Goal: Task Accomplishment & Management: Manage account settings

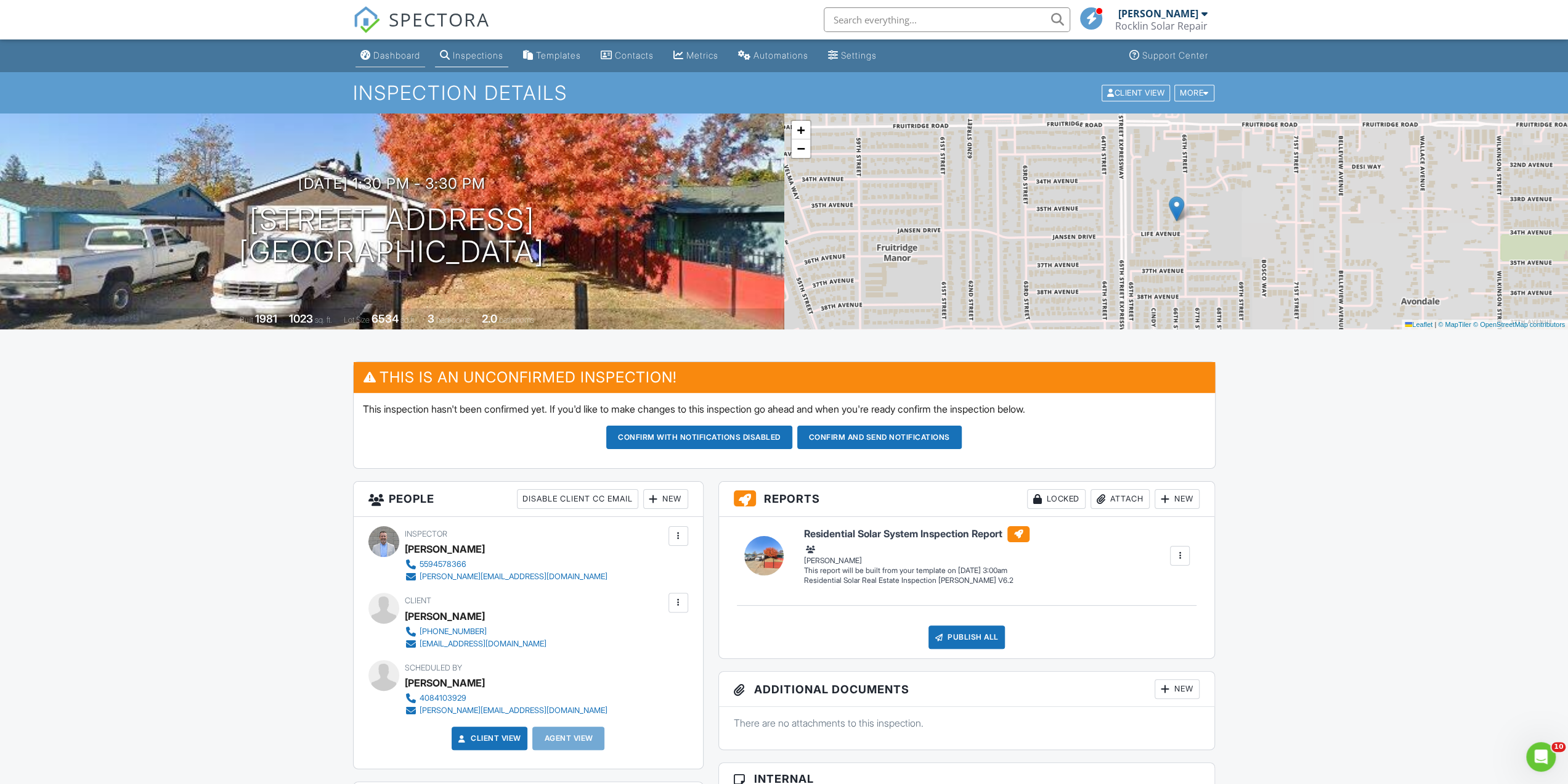
click at [390, 54] on div "Dashboard" at bounding box center [397, 55] width 47 height 10
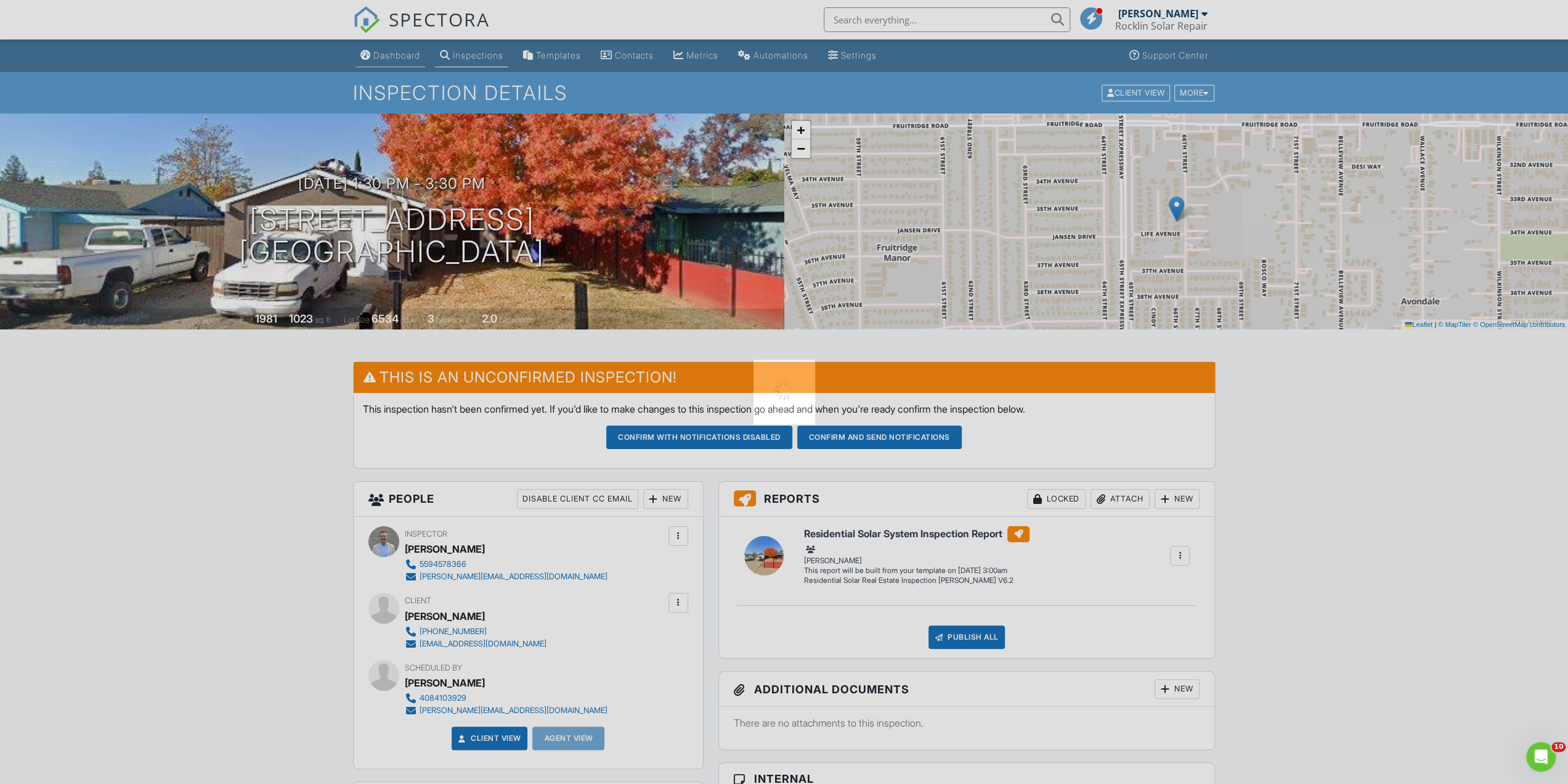
click at [390, 54] on div at bounding box center [784, 392] width 1568 height 784
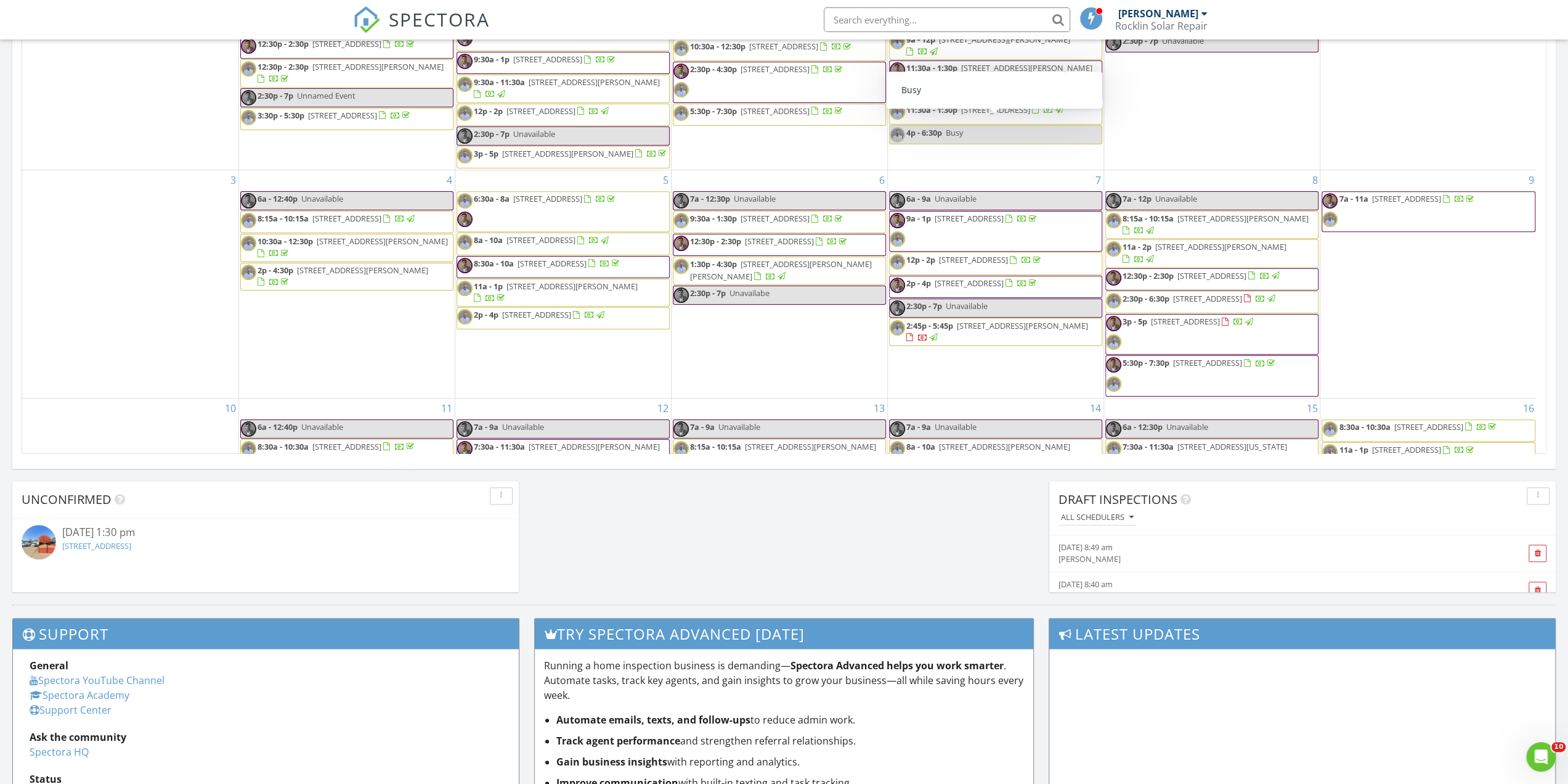
scroll to position [370, 0]
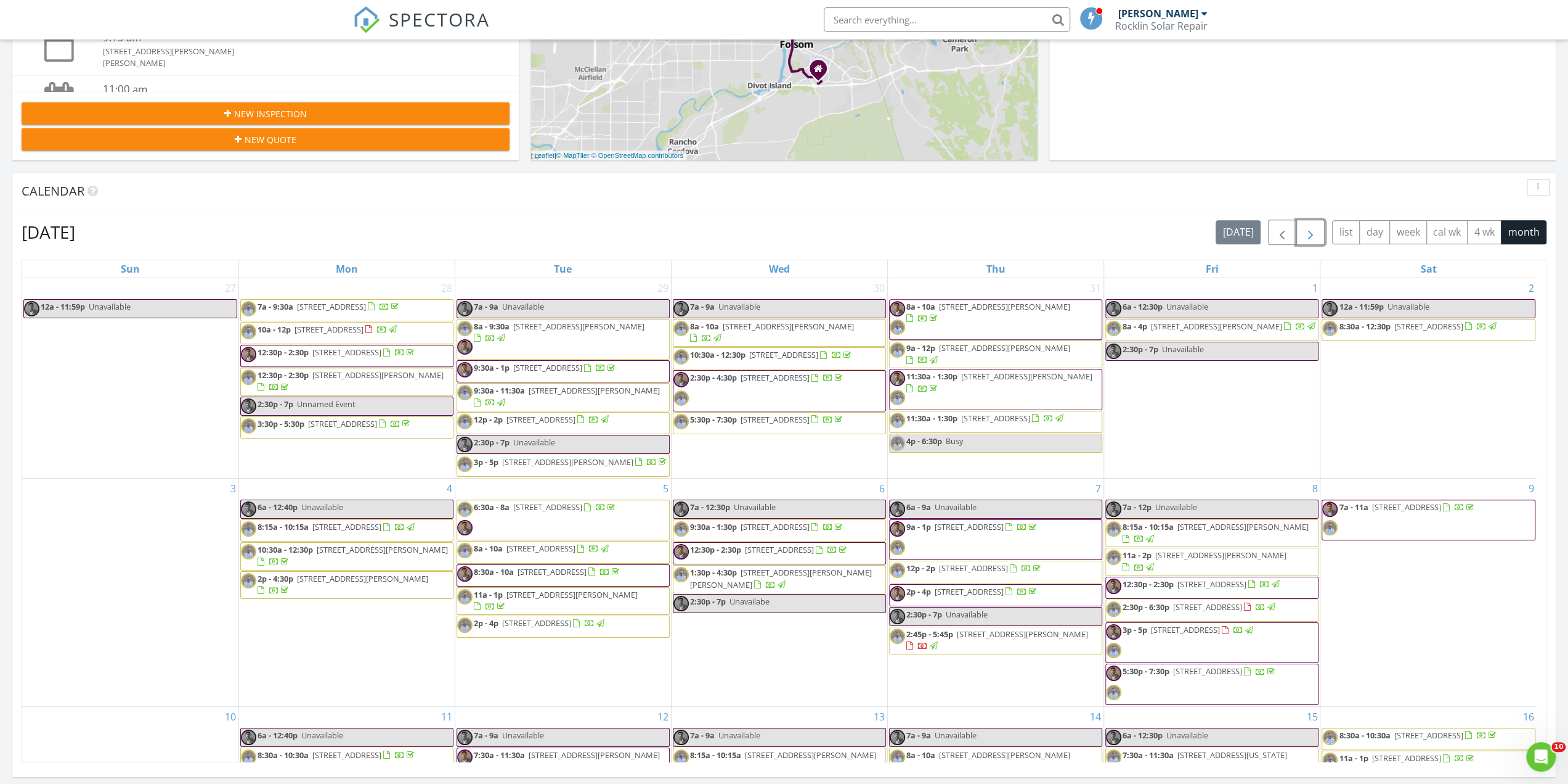
click at [1314, 237] on span "button" at bounding box center [1310, 232] width 15 height 15
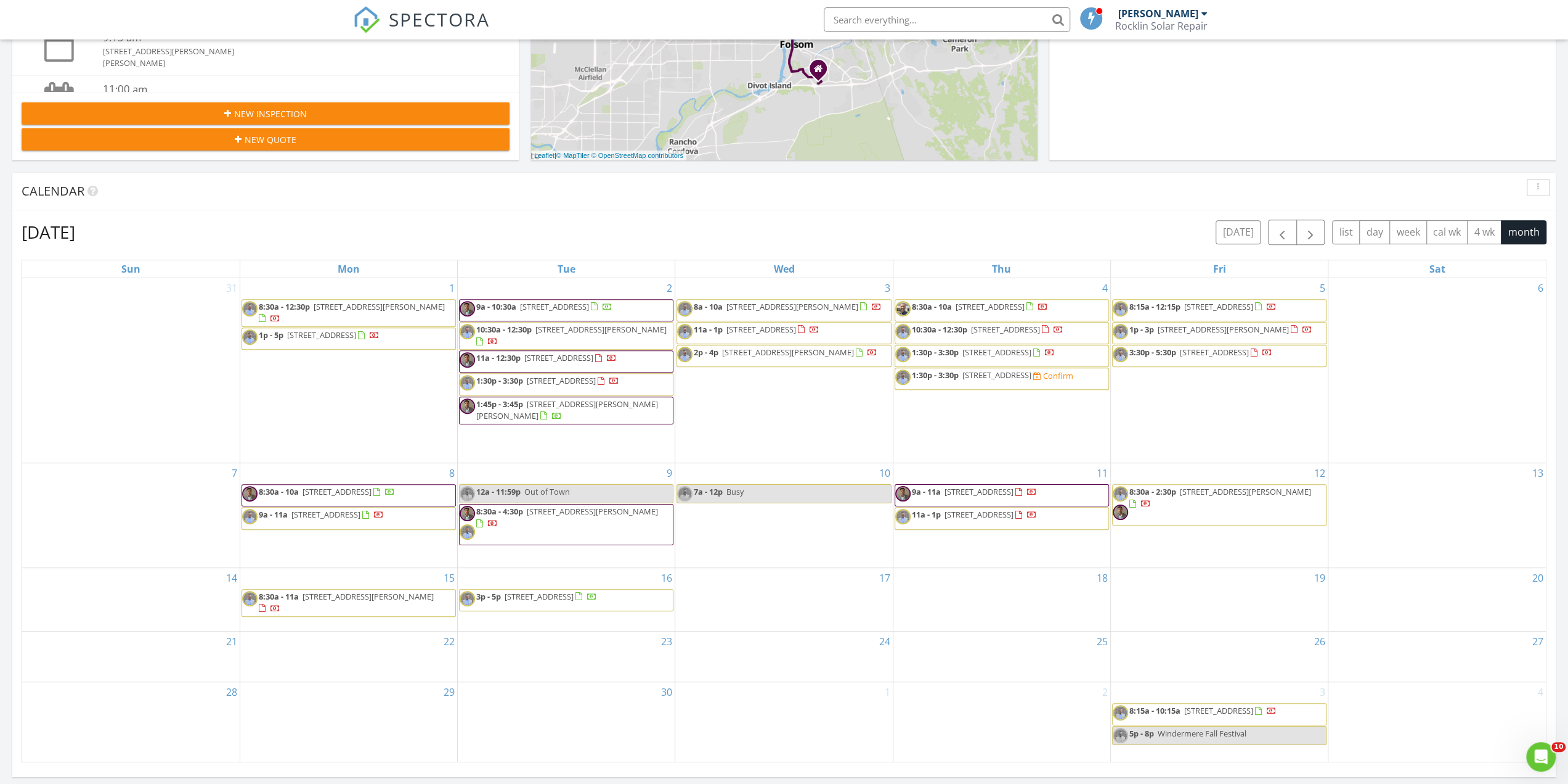
click at [998, 23] on input "text" at bounding box center [946, 20] width 247 height 24
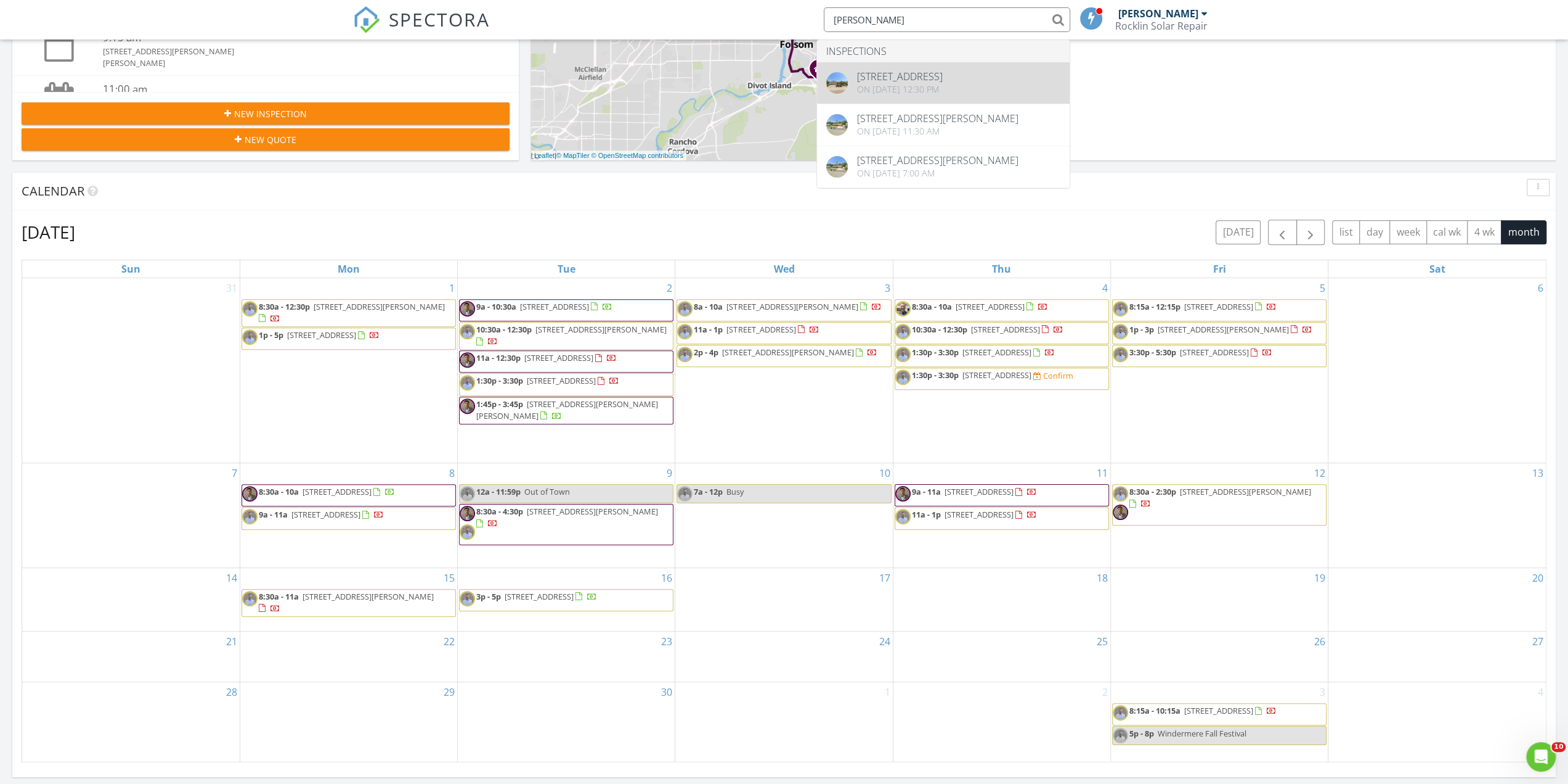
type input "bush"
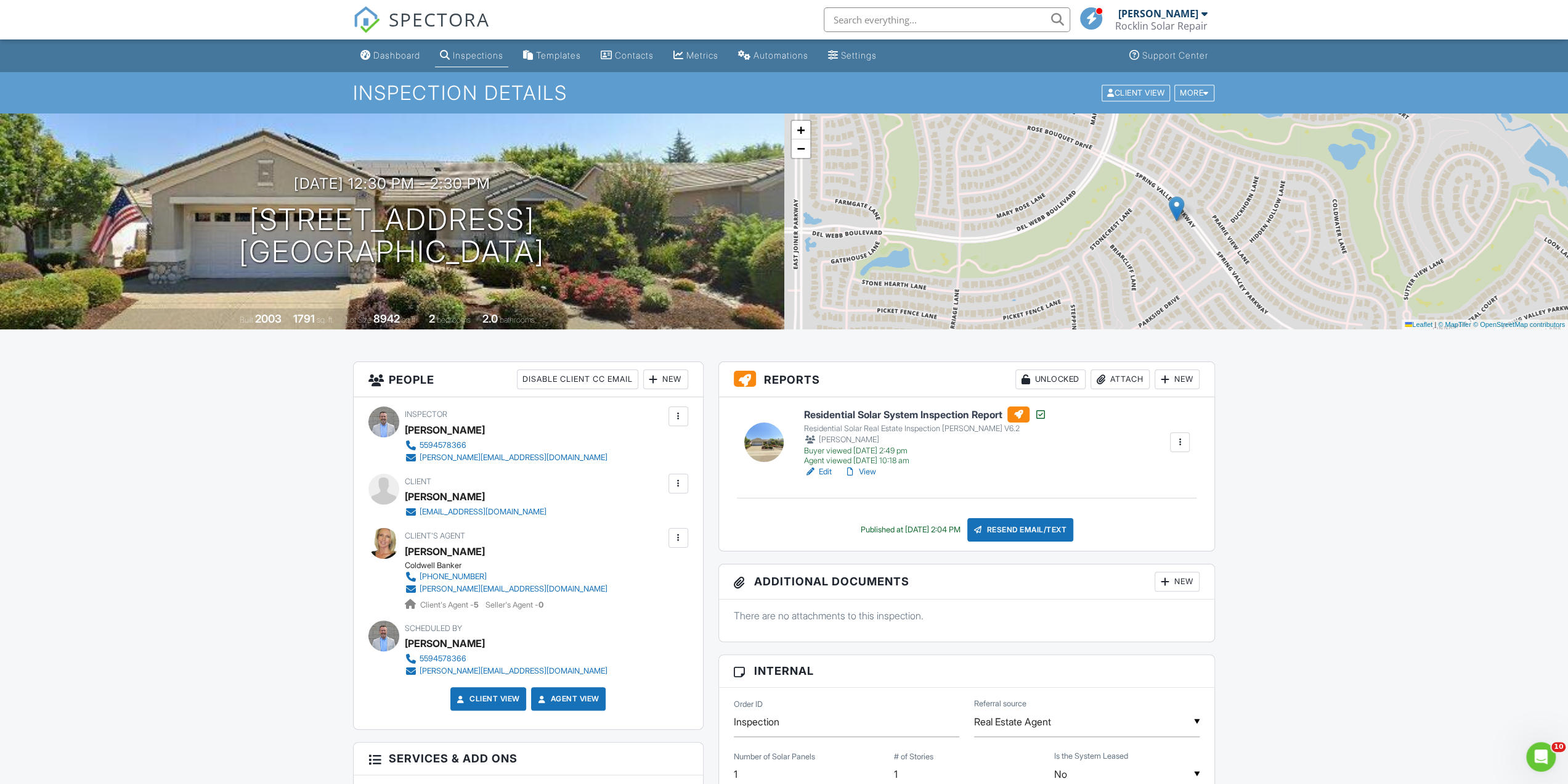
click at [1177, 444] on div at bounding box center [1180, 442] width 12 height 12
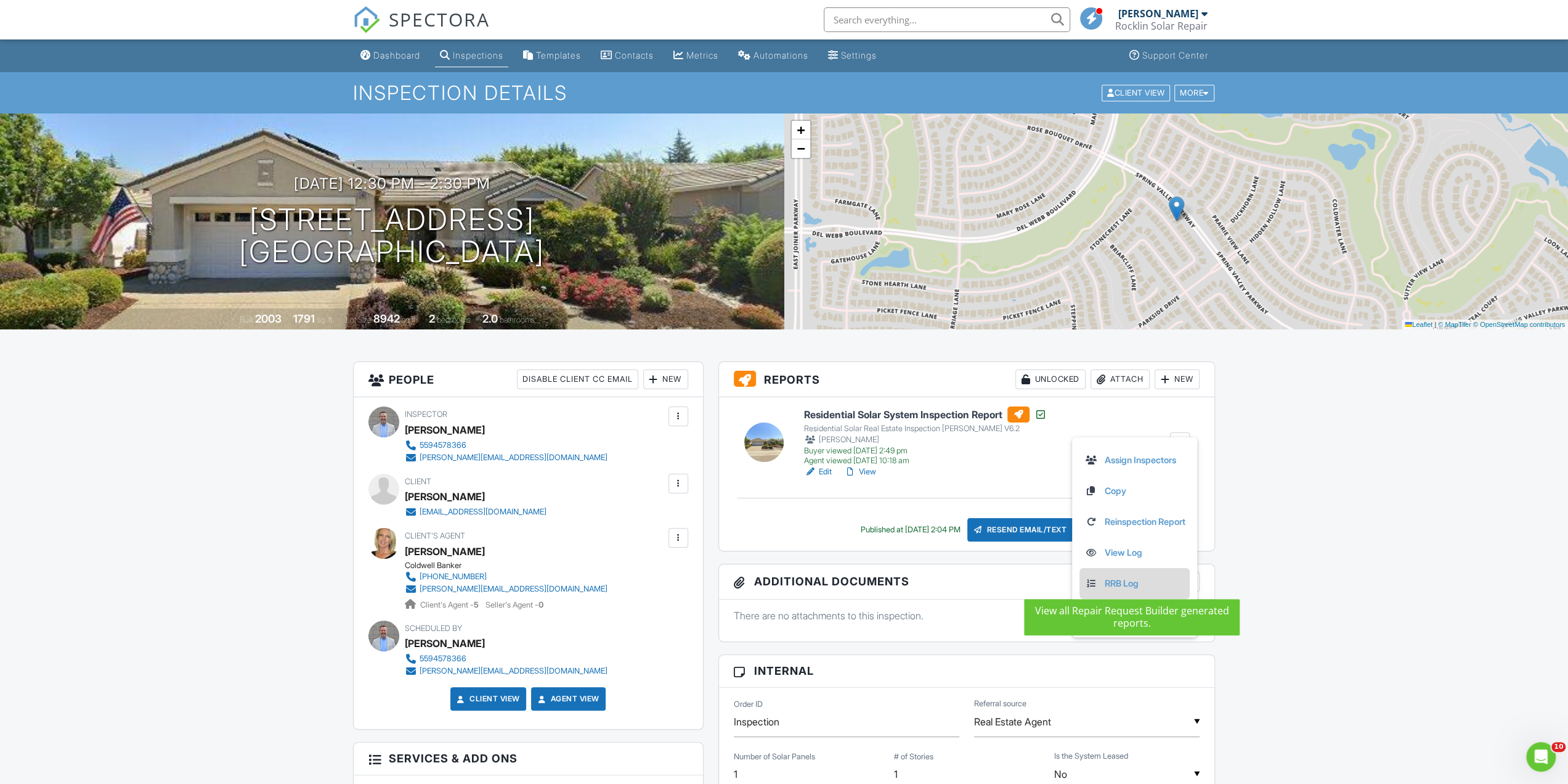
click at [1110, 585] on link "RRB Log" at bounding box center [1135, 583] width 100 height 14
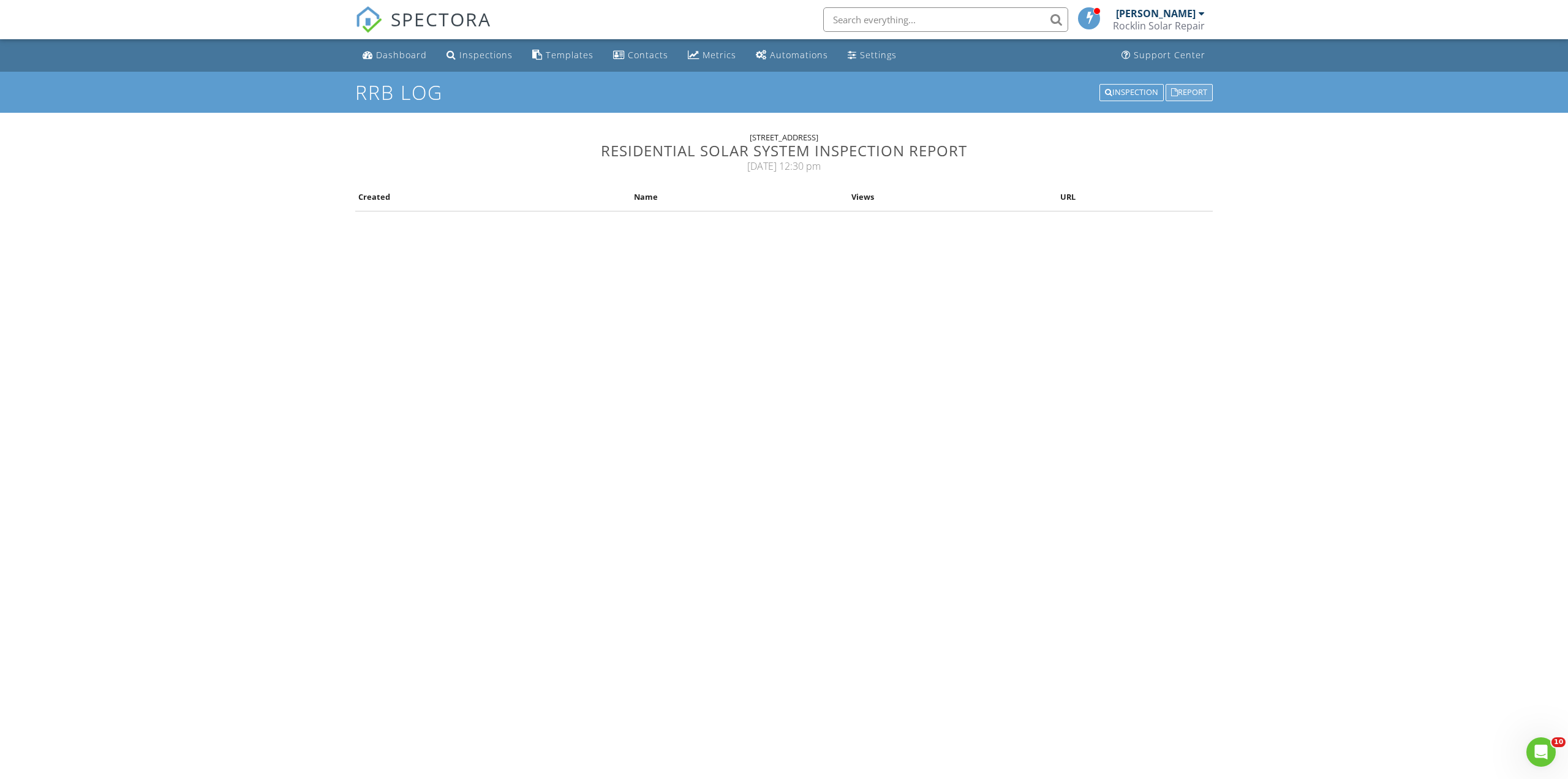
click at [1180, 95] on div "Report" at bounding box center [1188, 92] width 47 height 17
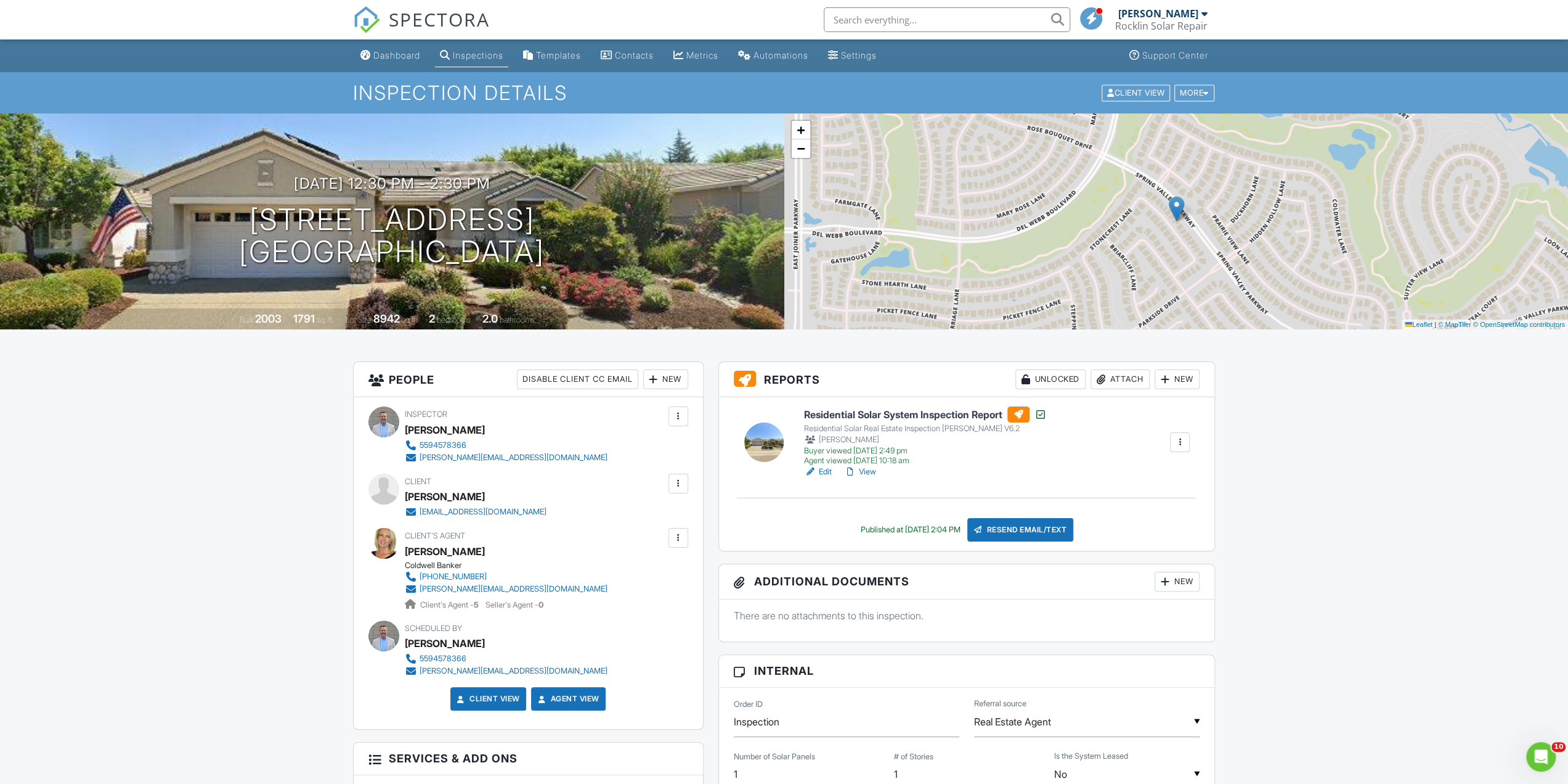
click at [1174, 381] on div "New" at bounding box center [1178, 379] width 45 height 20
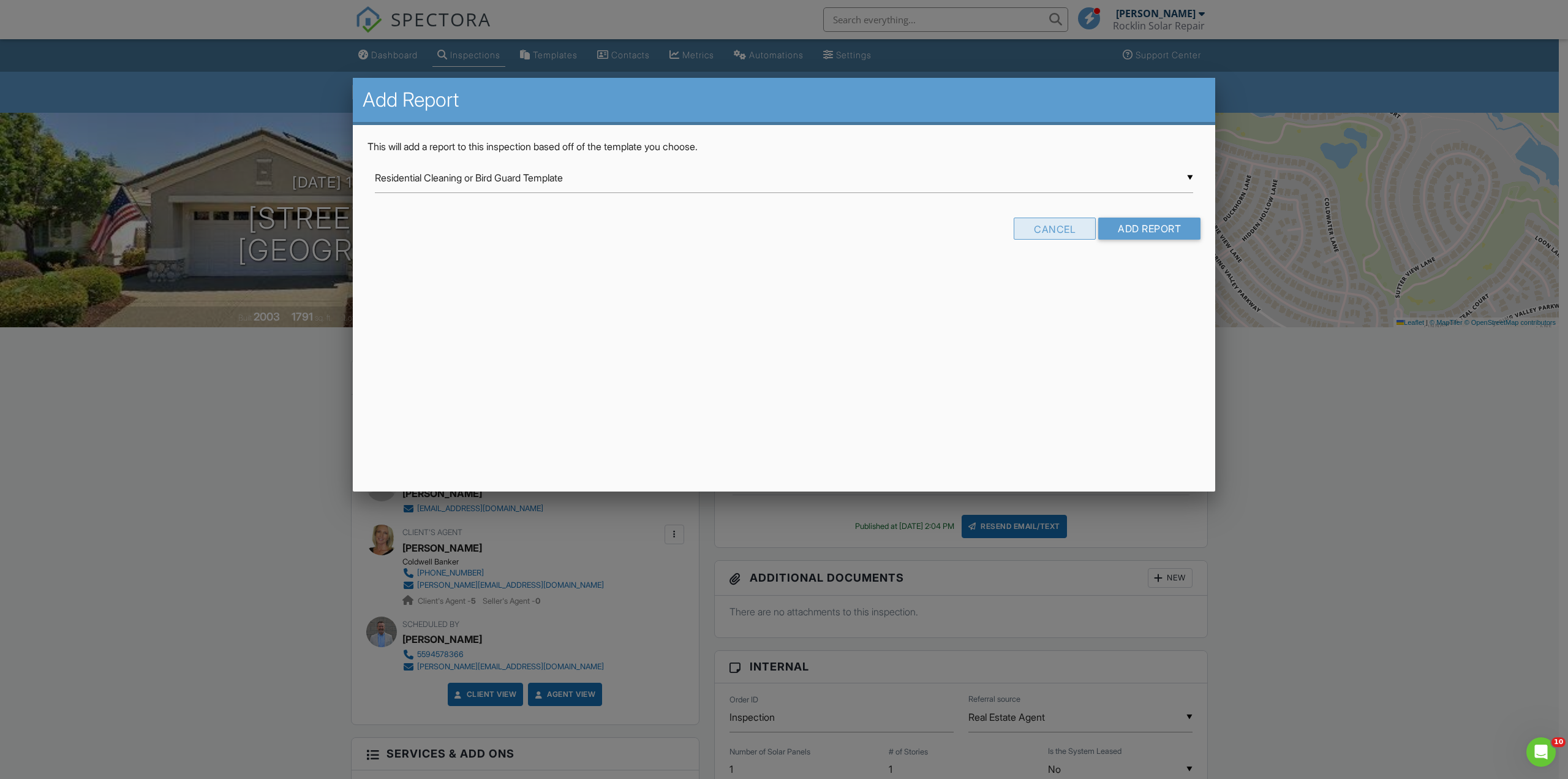
click at [1033, 226] on div "Cancel" at bounding box center [1054, 229] width 82 height 22
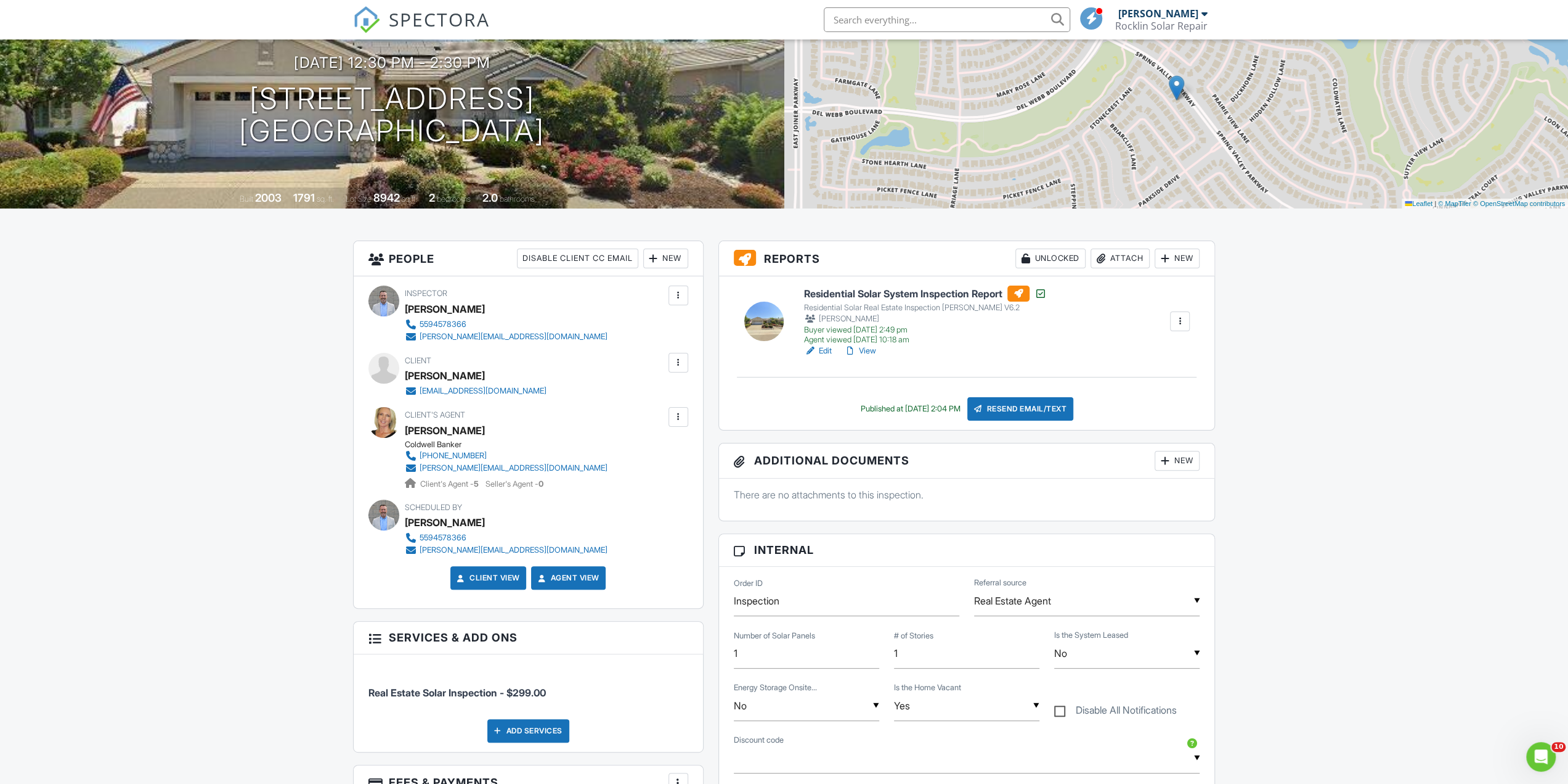
scroll to position [123, 0]
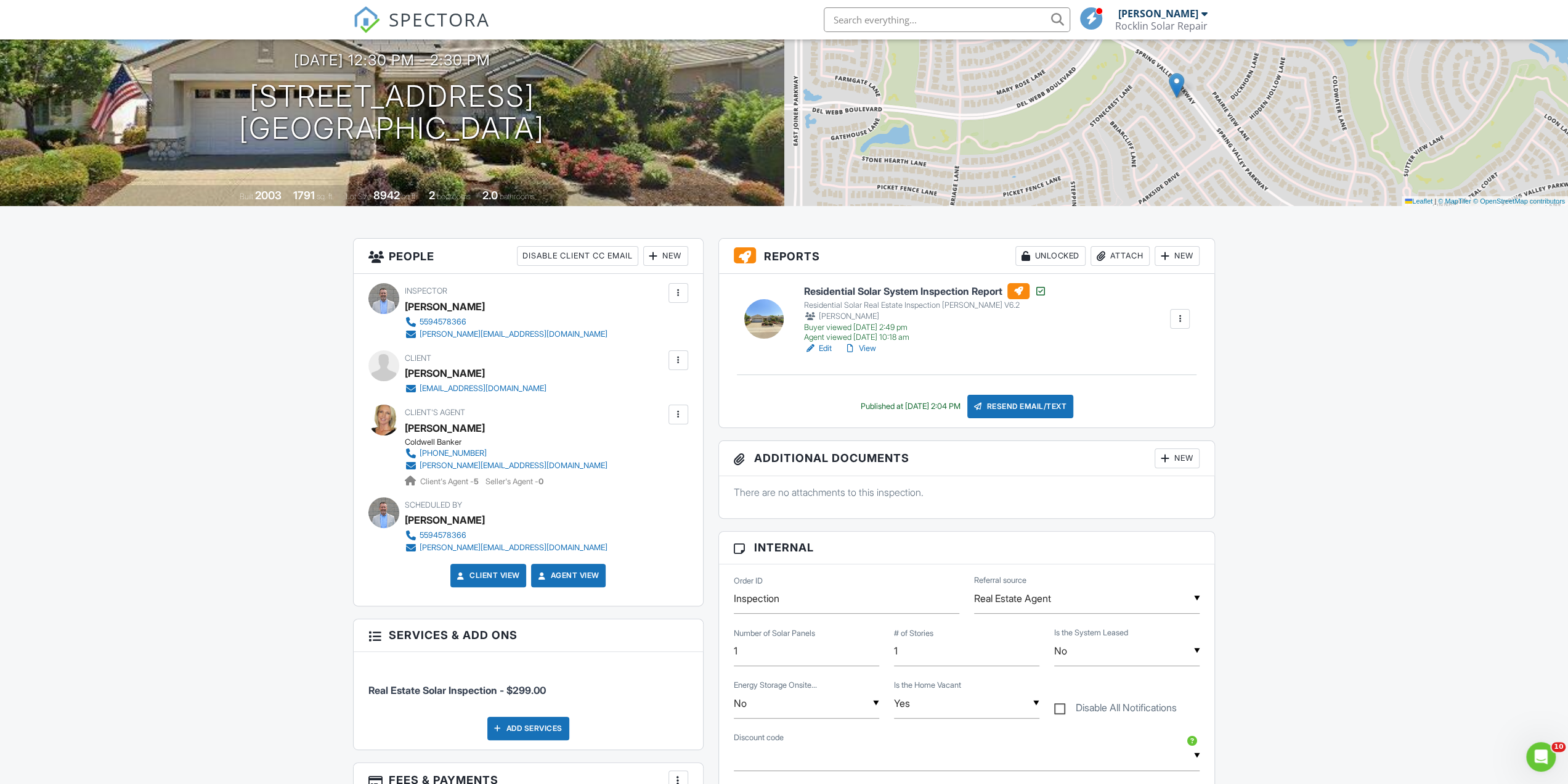
click at [1172, 462] on div "New" at bounding box center [1178, 457] width 45 height 20
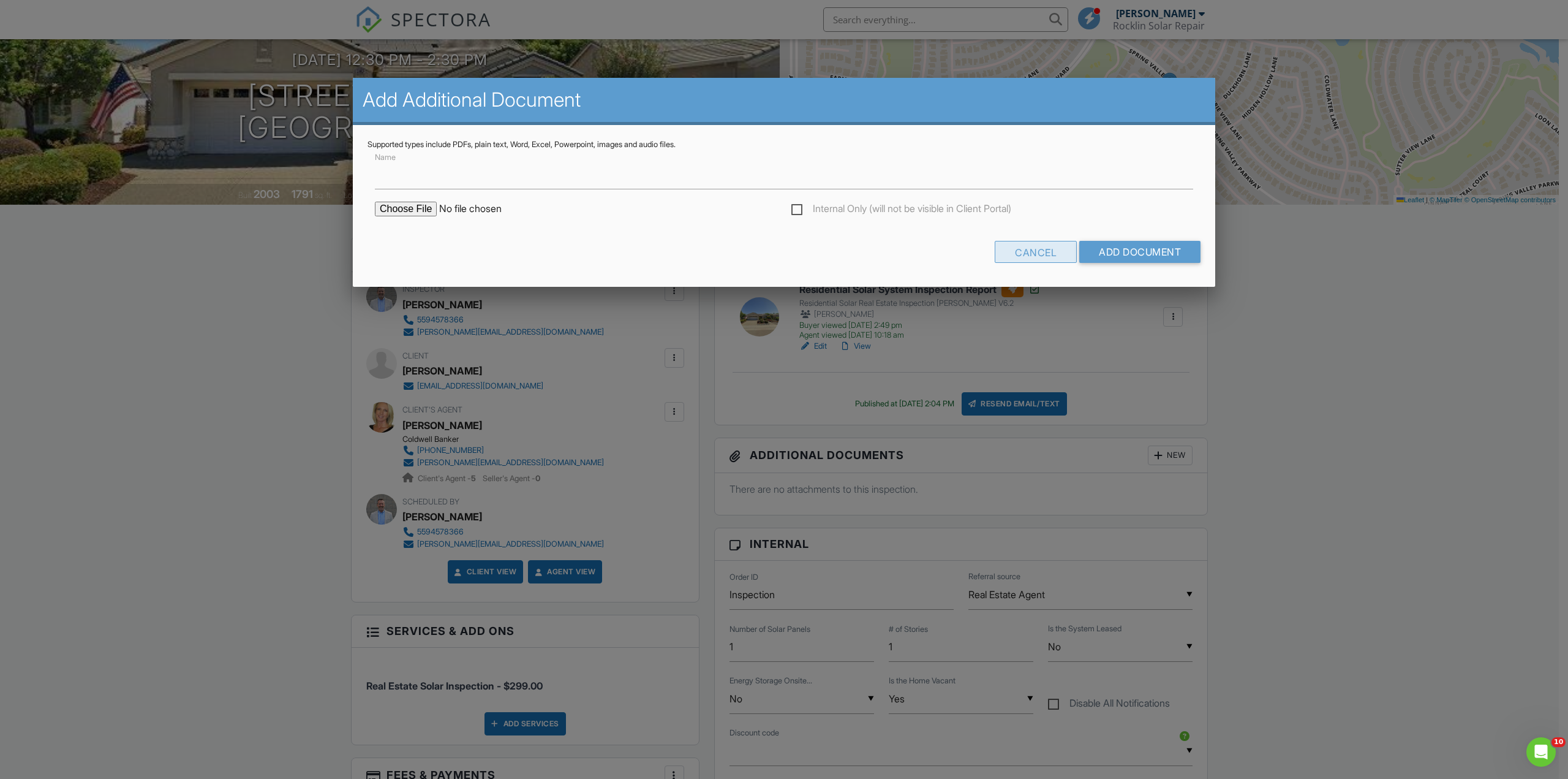
click at [1026, 257] on div "Cancel" at bounding box center [1035, 252] width 82 height 22
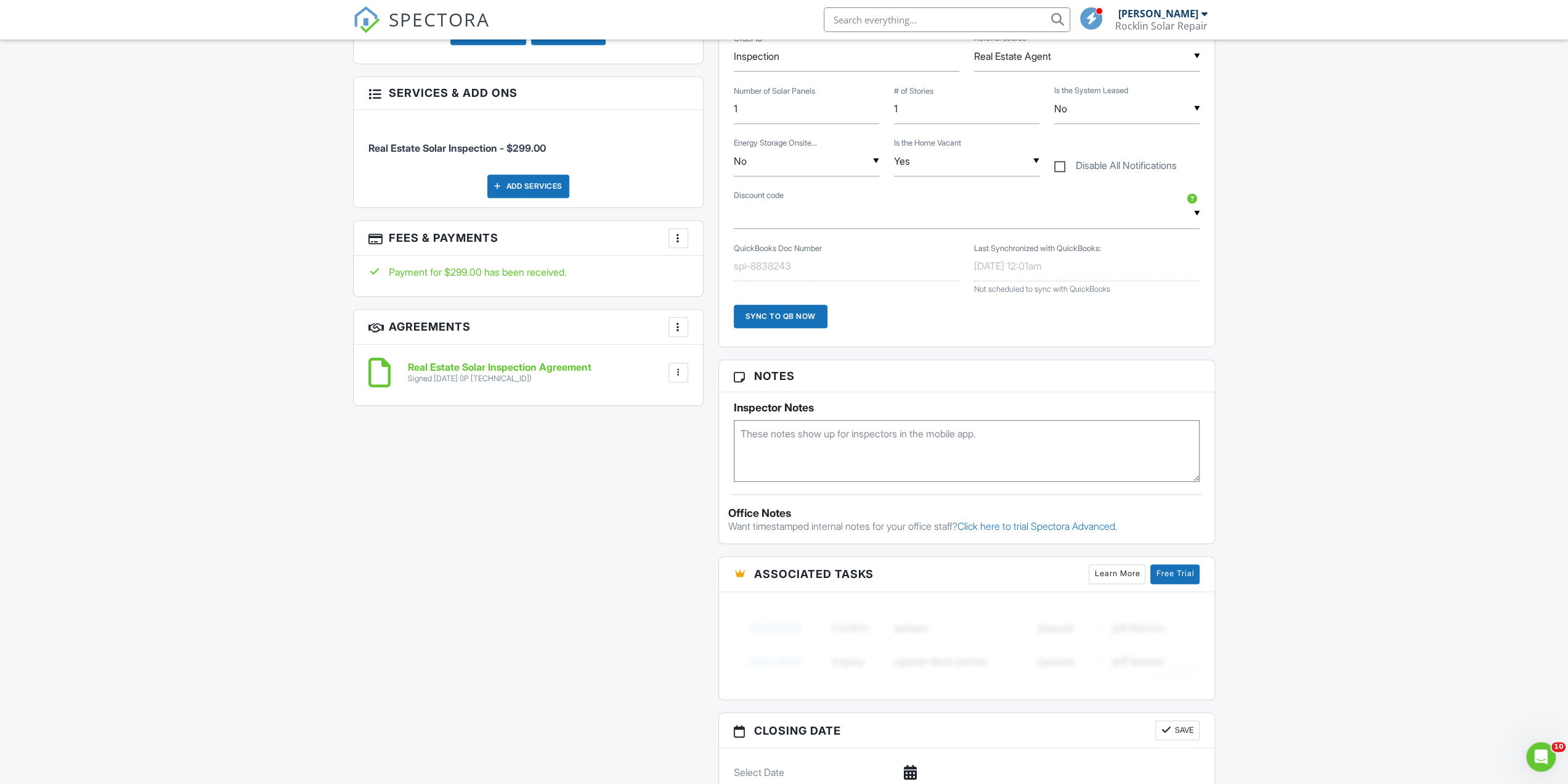
scroll to position [638, 0]
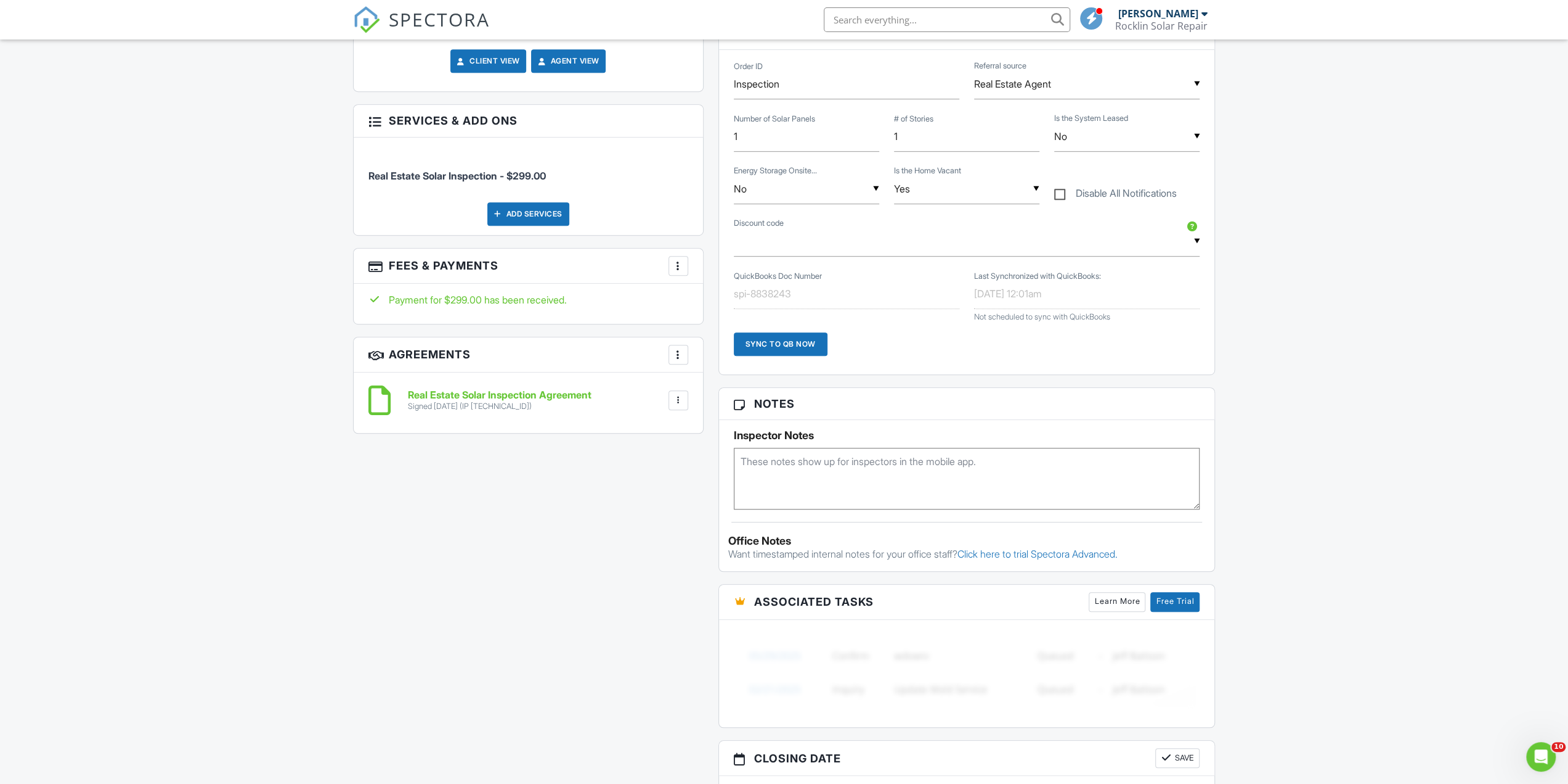
click at [890, 457] on textarea at bounding box center [967, 478] width 467 height 62
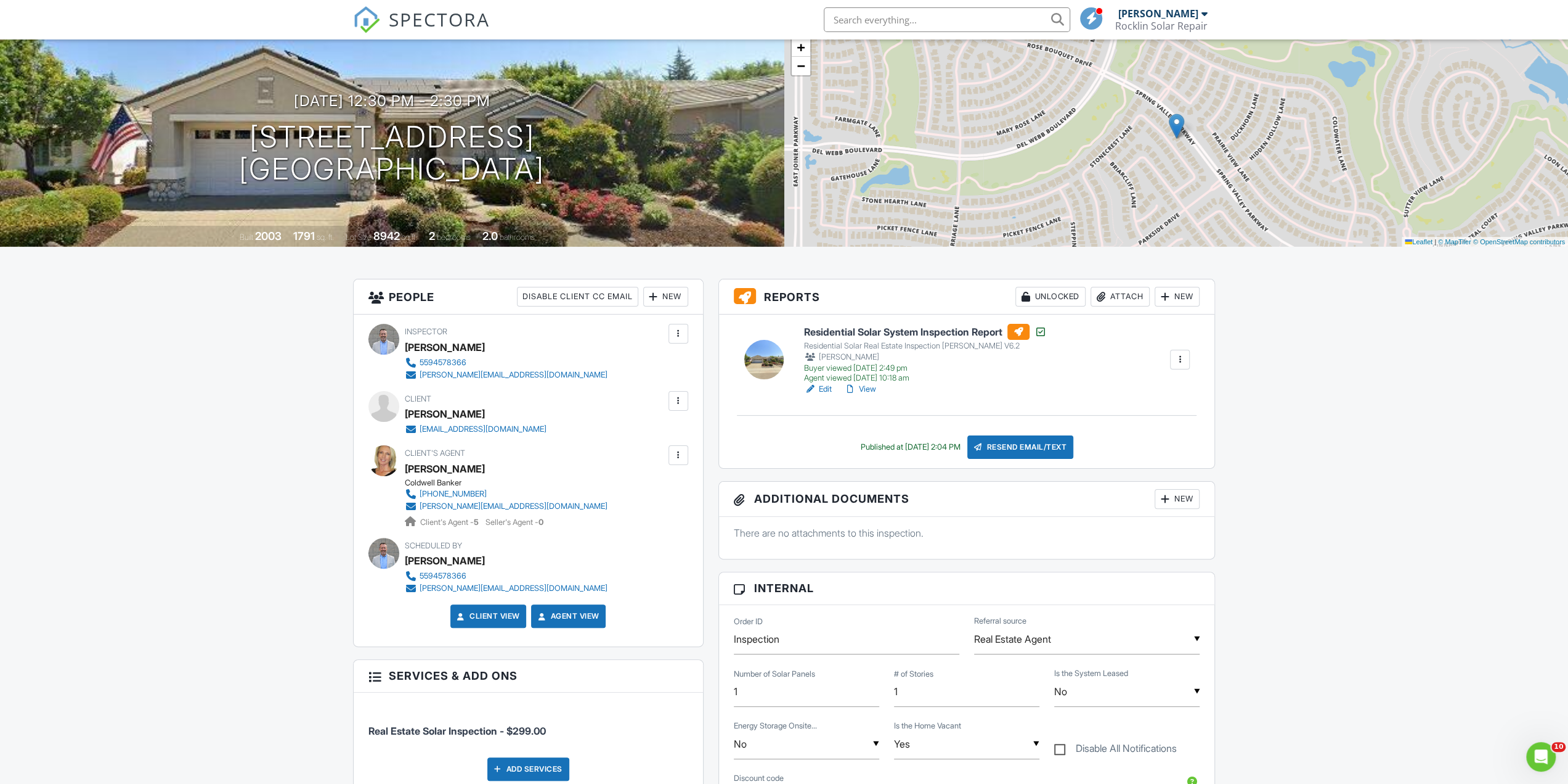
scroll to position [0, 0]
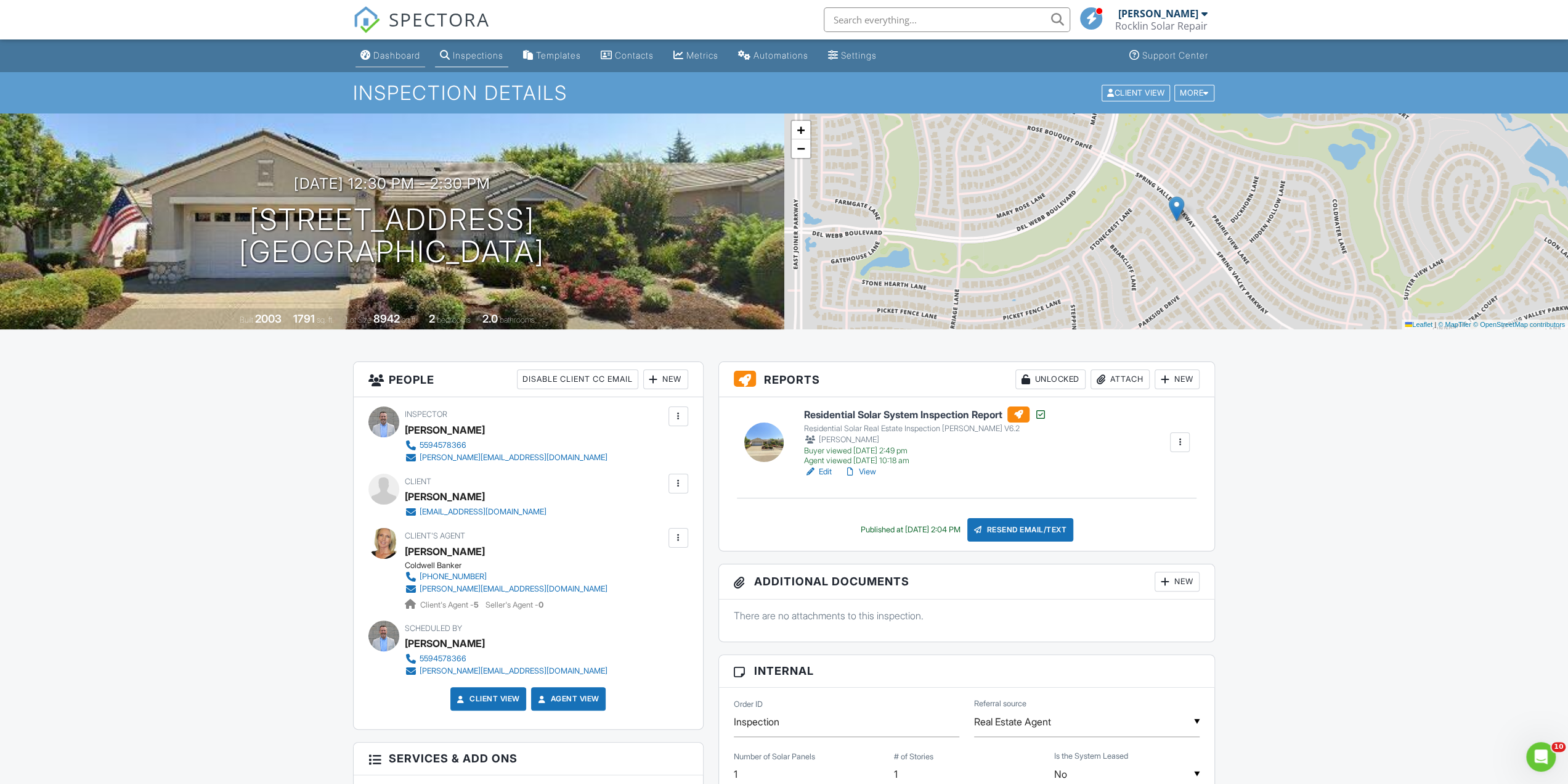
type textarea "Client is requesting a bid for repair appt"
click at [385, 60] on div "Dashboard" at bounding box center [397, 55] width 47 height 10
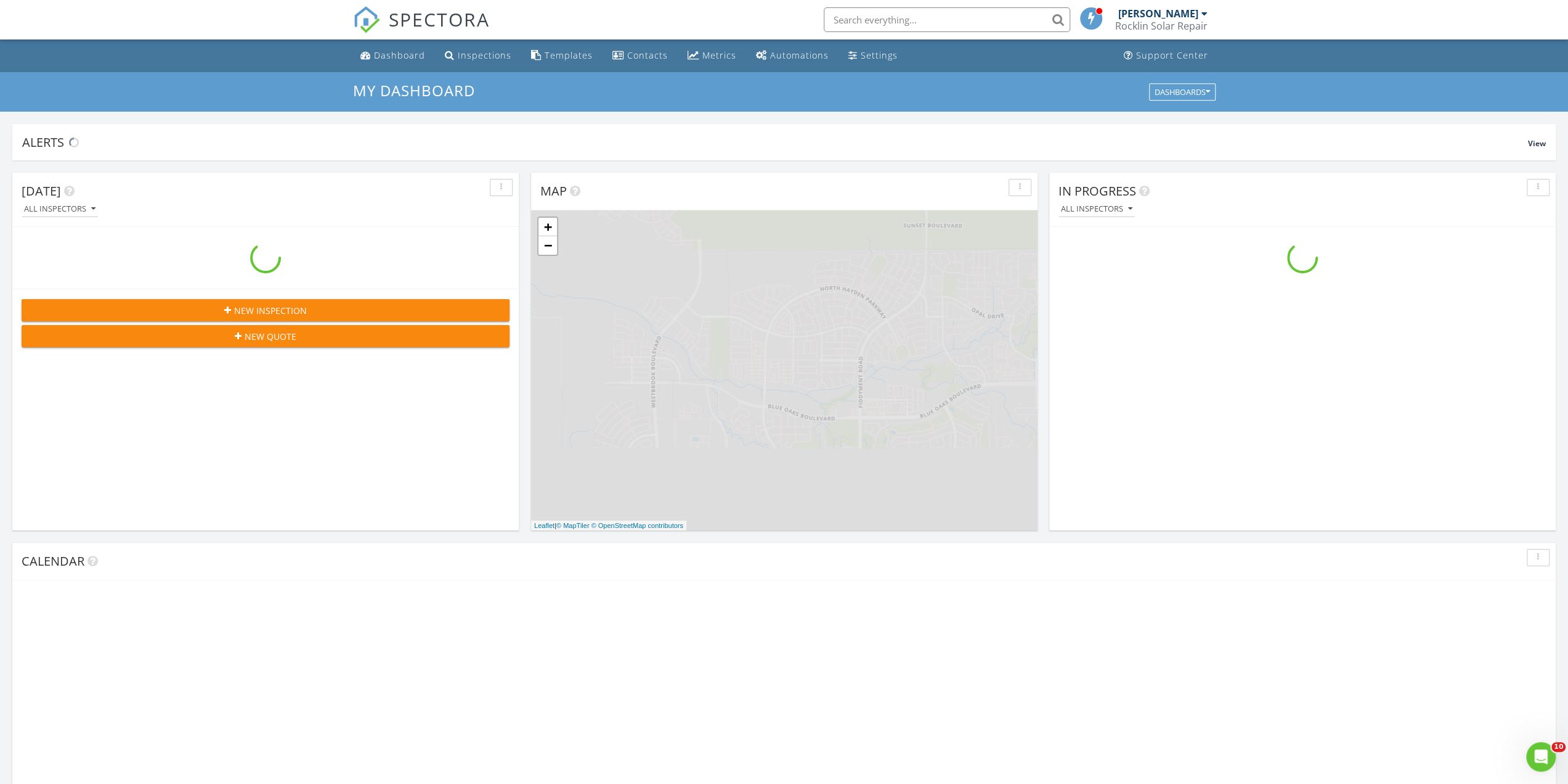
scroll to position [1141, 1587]
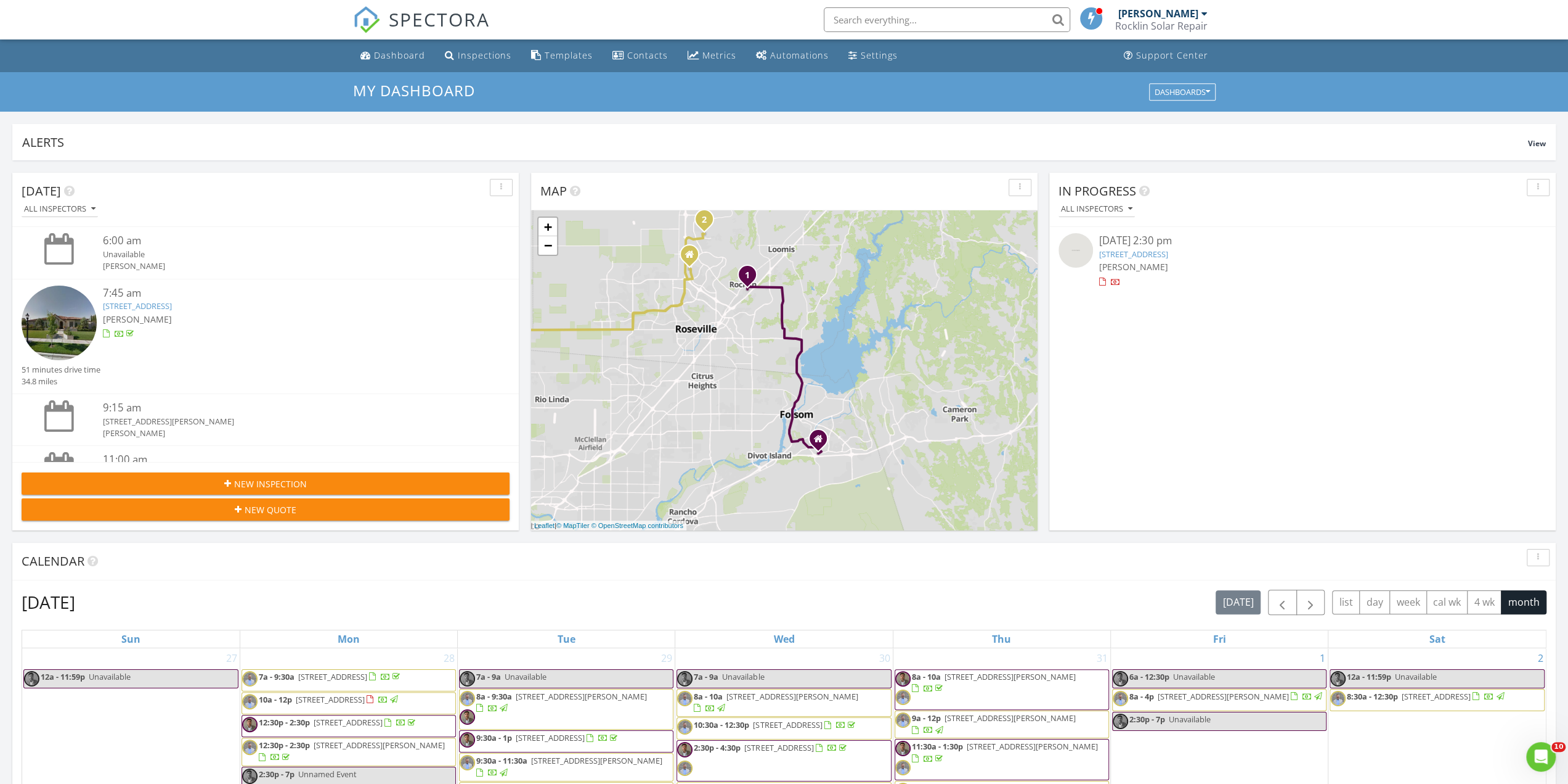
click at [285, 505] on span "New Quote" at bounding box center [271, 509] width 52 height 13
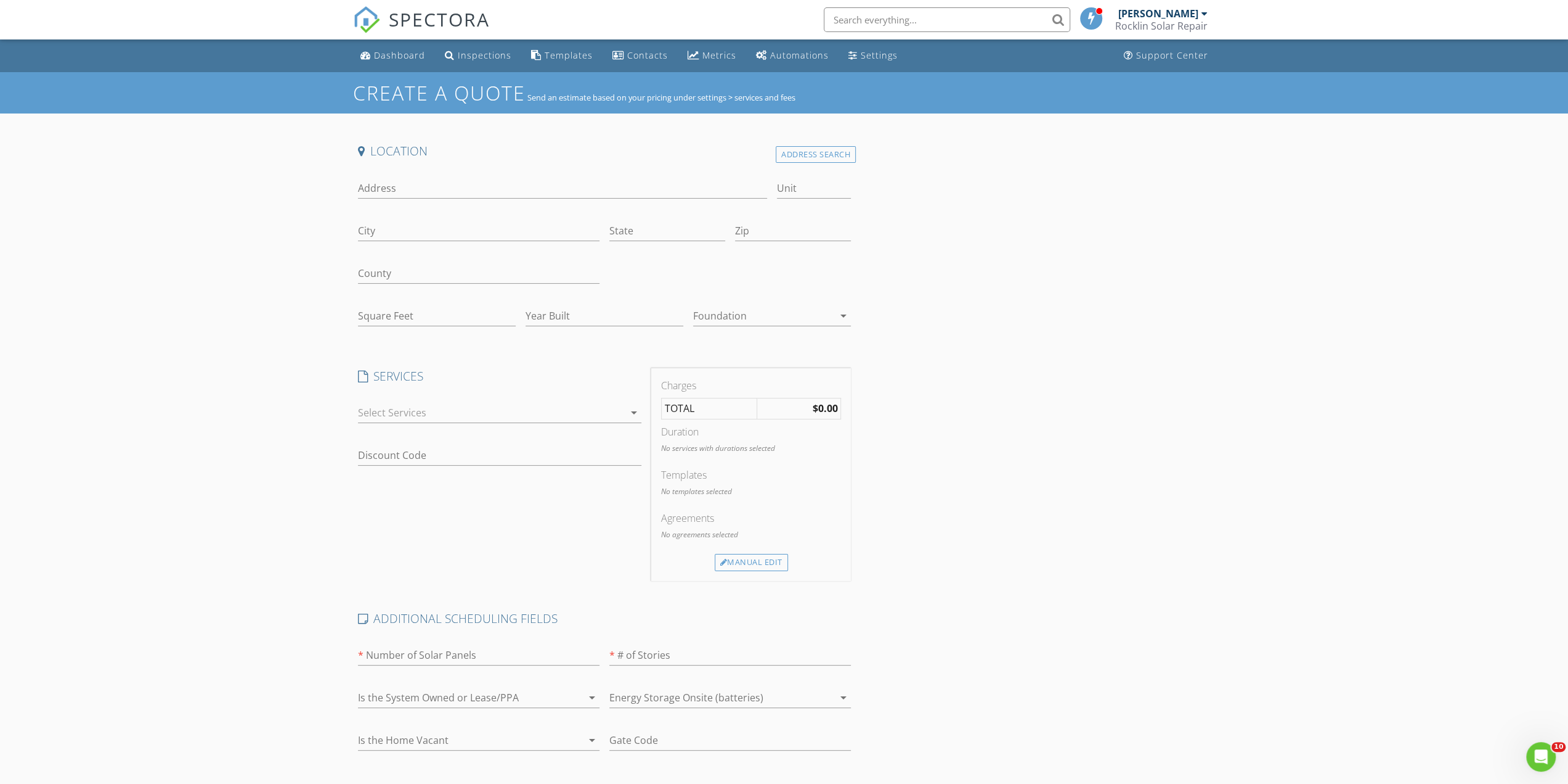
click at [562, 414] on div at bounding box center [490, 412] width 266 height 20
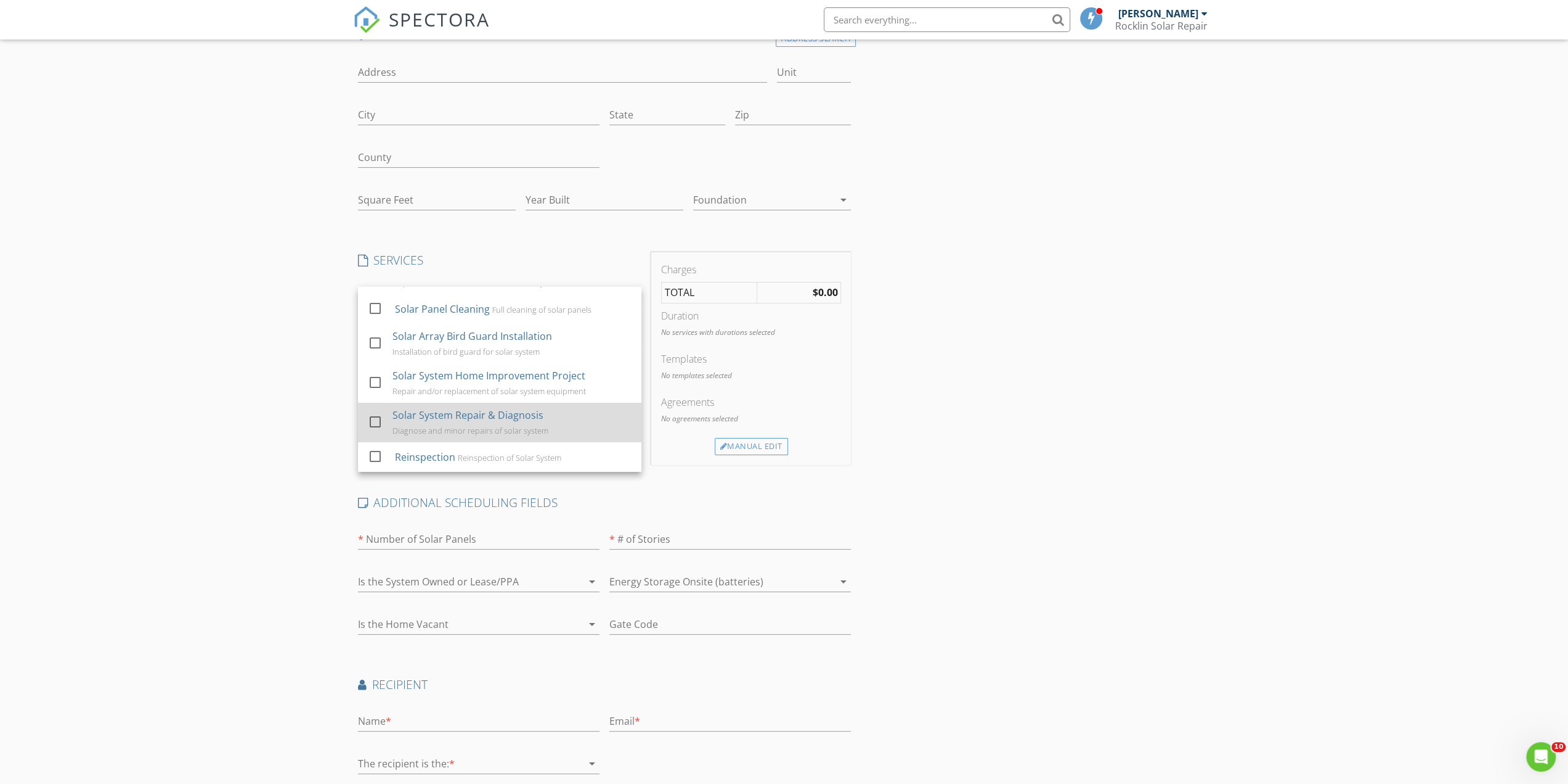
scroll to position [123, 0]
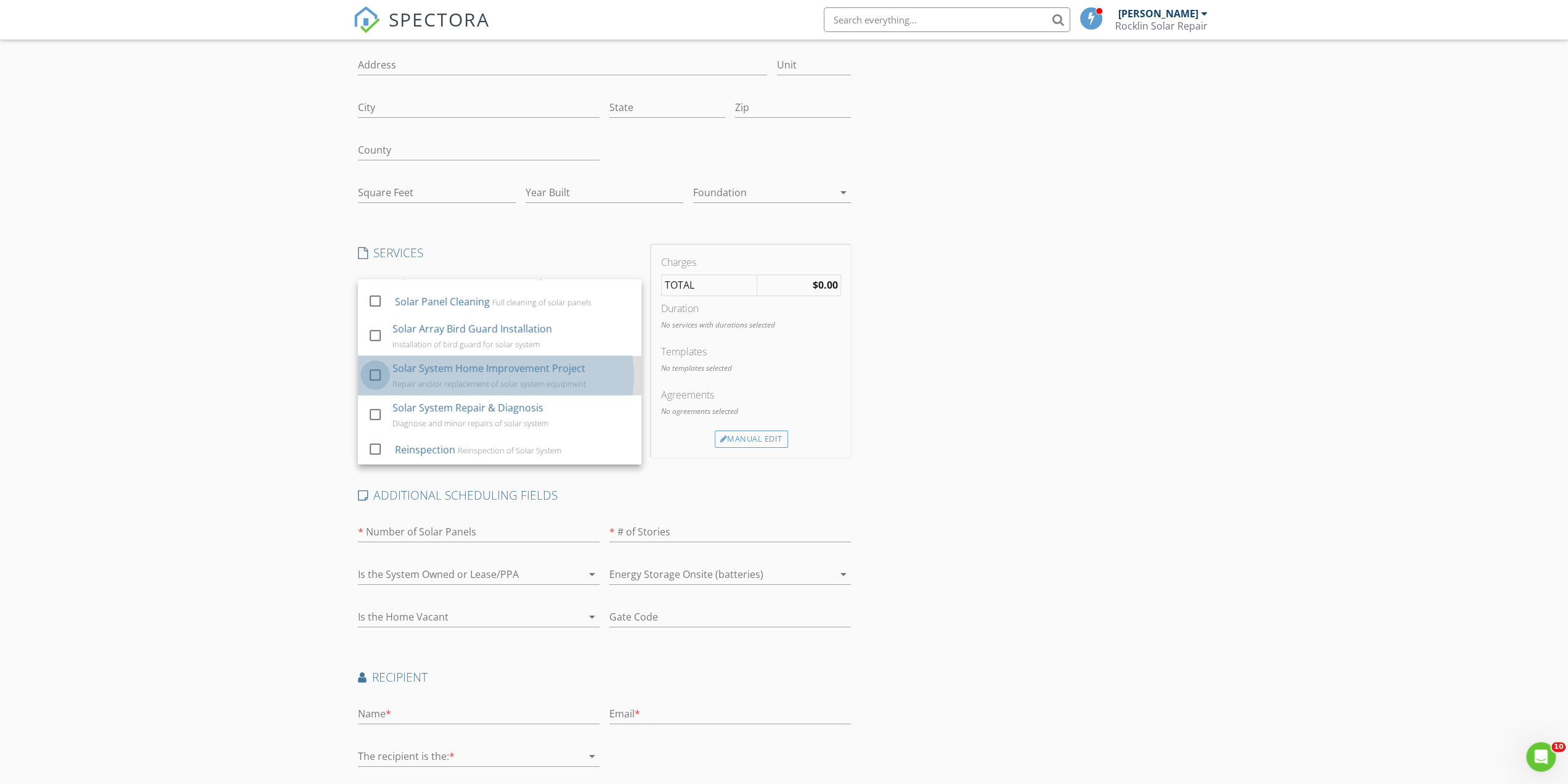
click at [374, 370] on div at bounding box center [375, 374] width 21 height 21
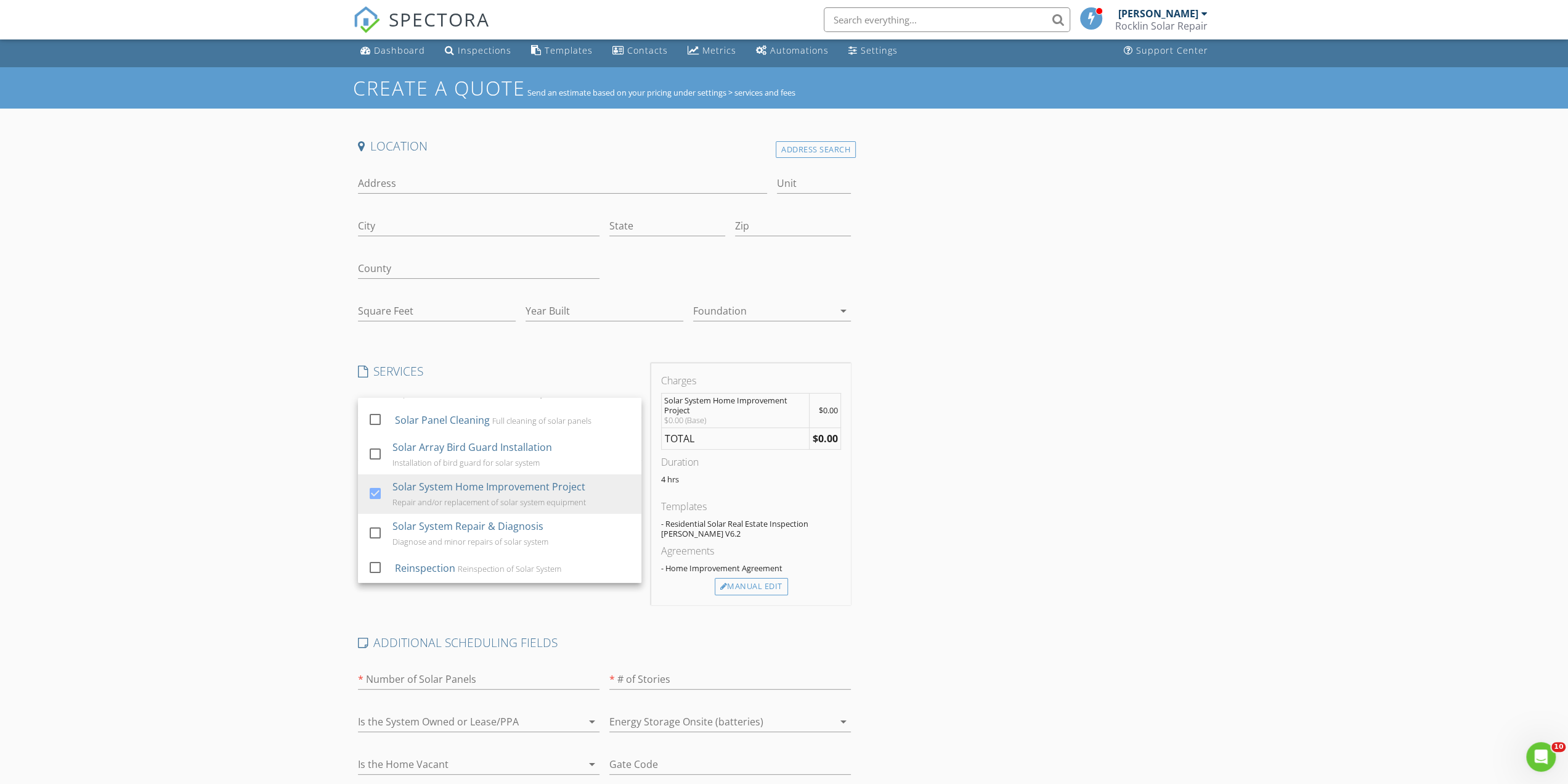
scroll to position [0, 0]
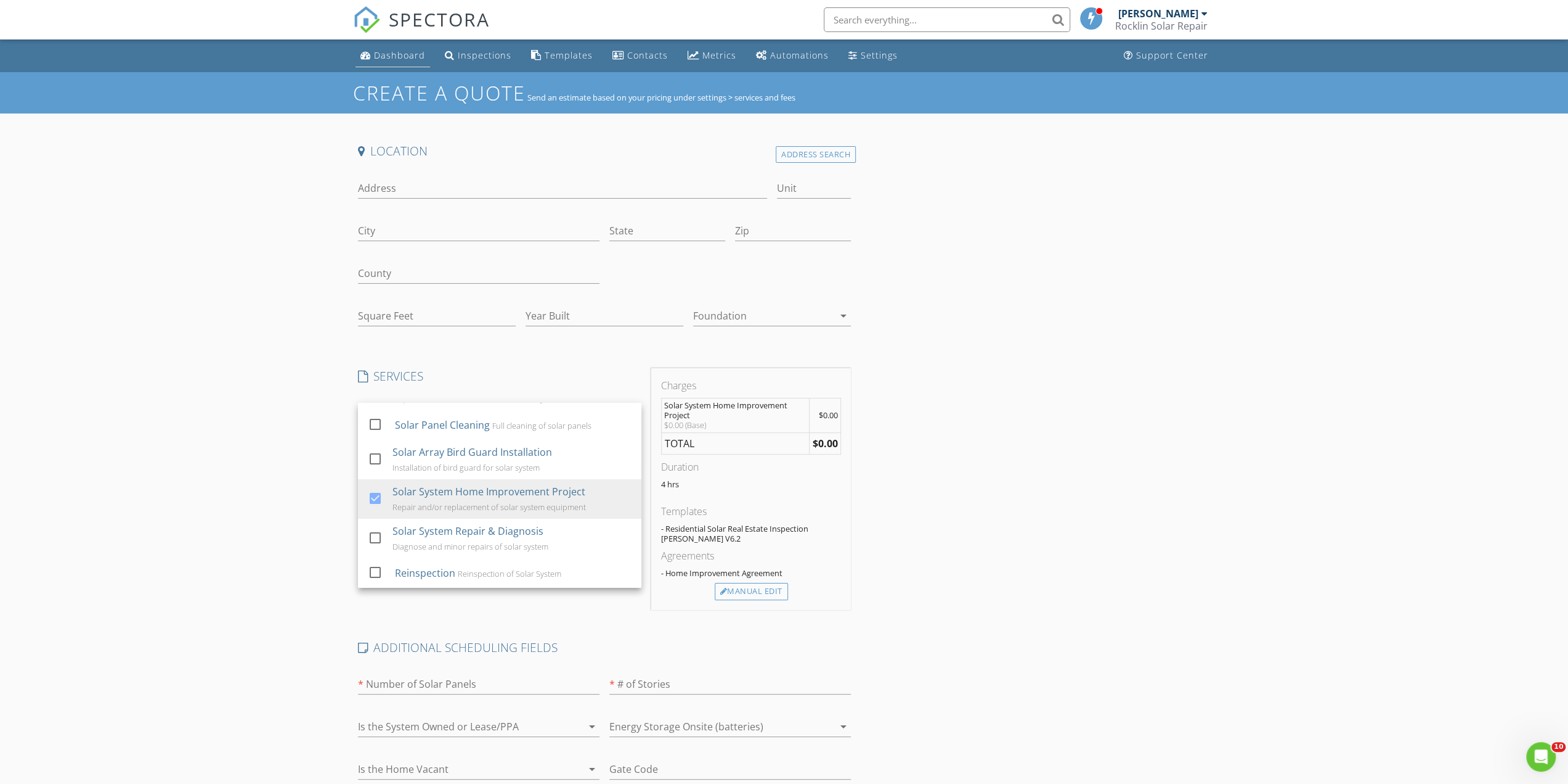
click at [399, 62] on link "Dashboard" at bounding box center [393, 55] width 74 height 23
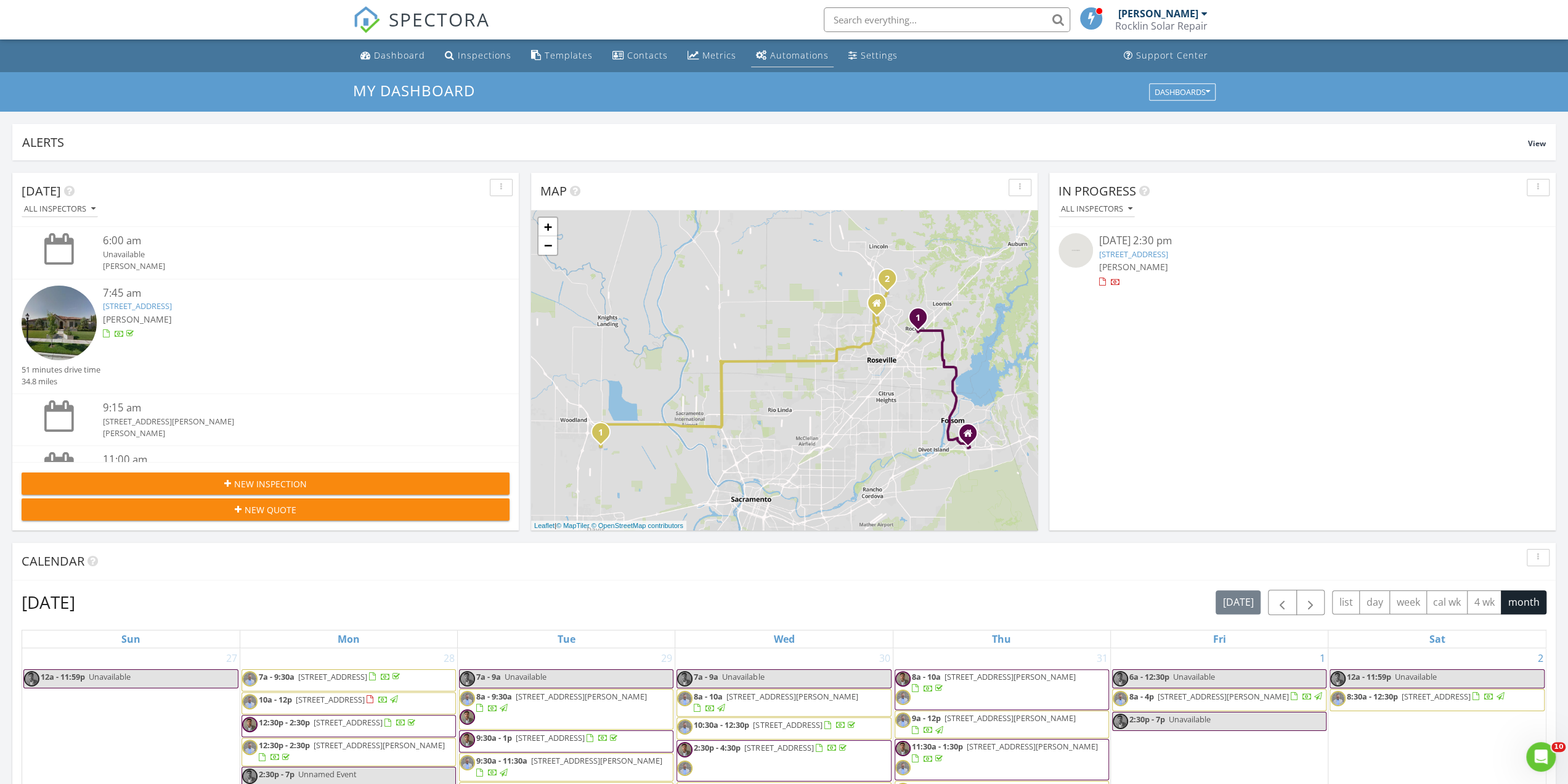
click at [784, 64] on link "Automations" at bounding box center [792, 55] width 82 height 23
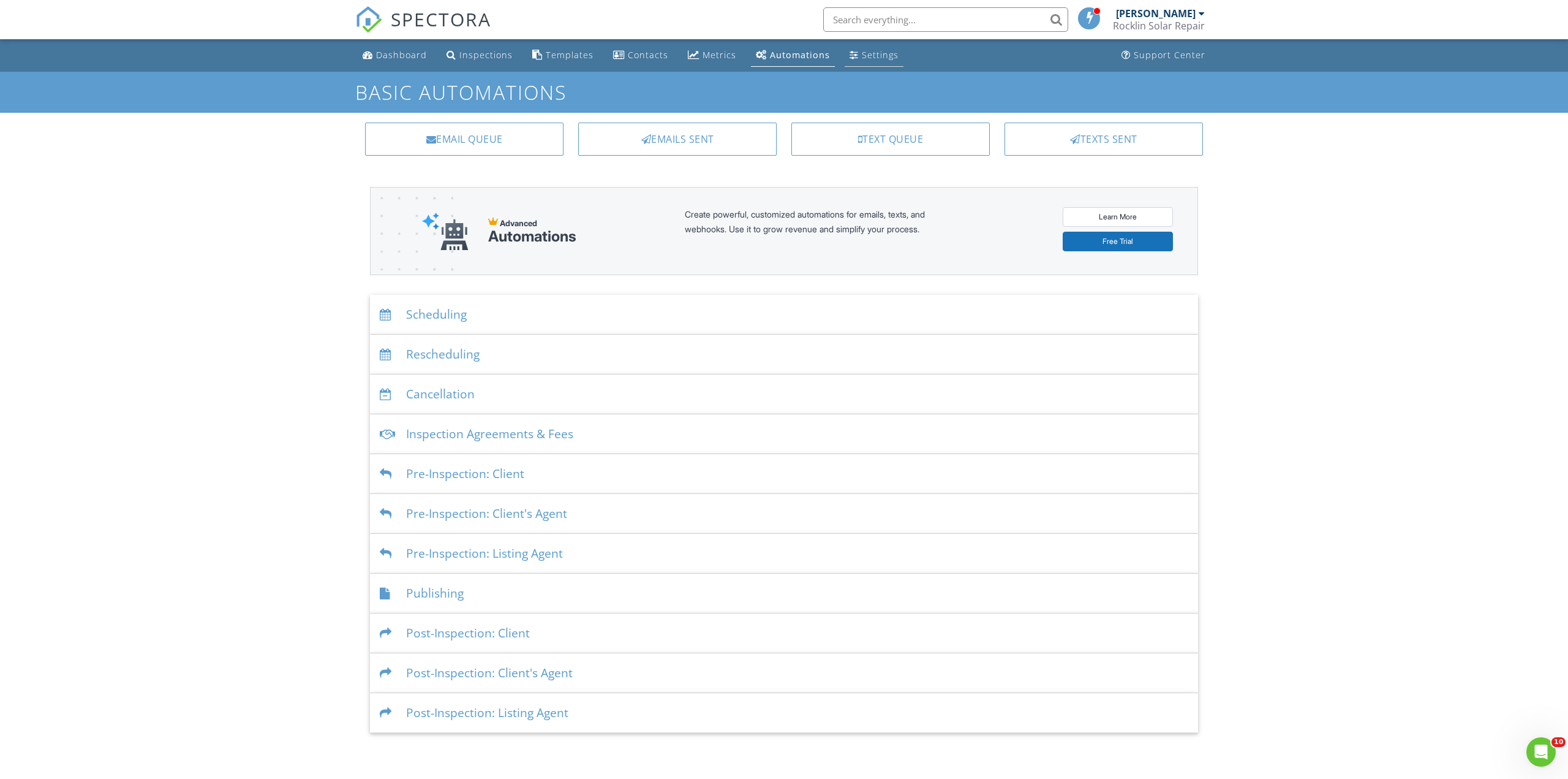
click at [854, 65] on link "Settings" at bounding box center [874, 55] width 59 height 22
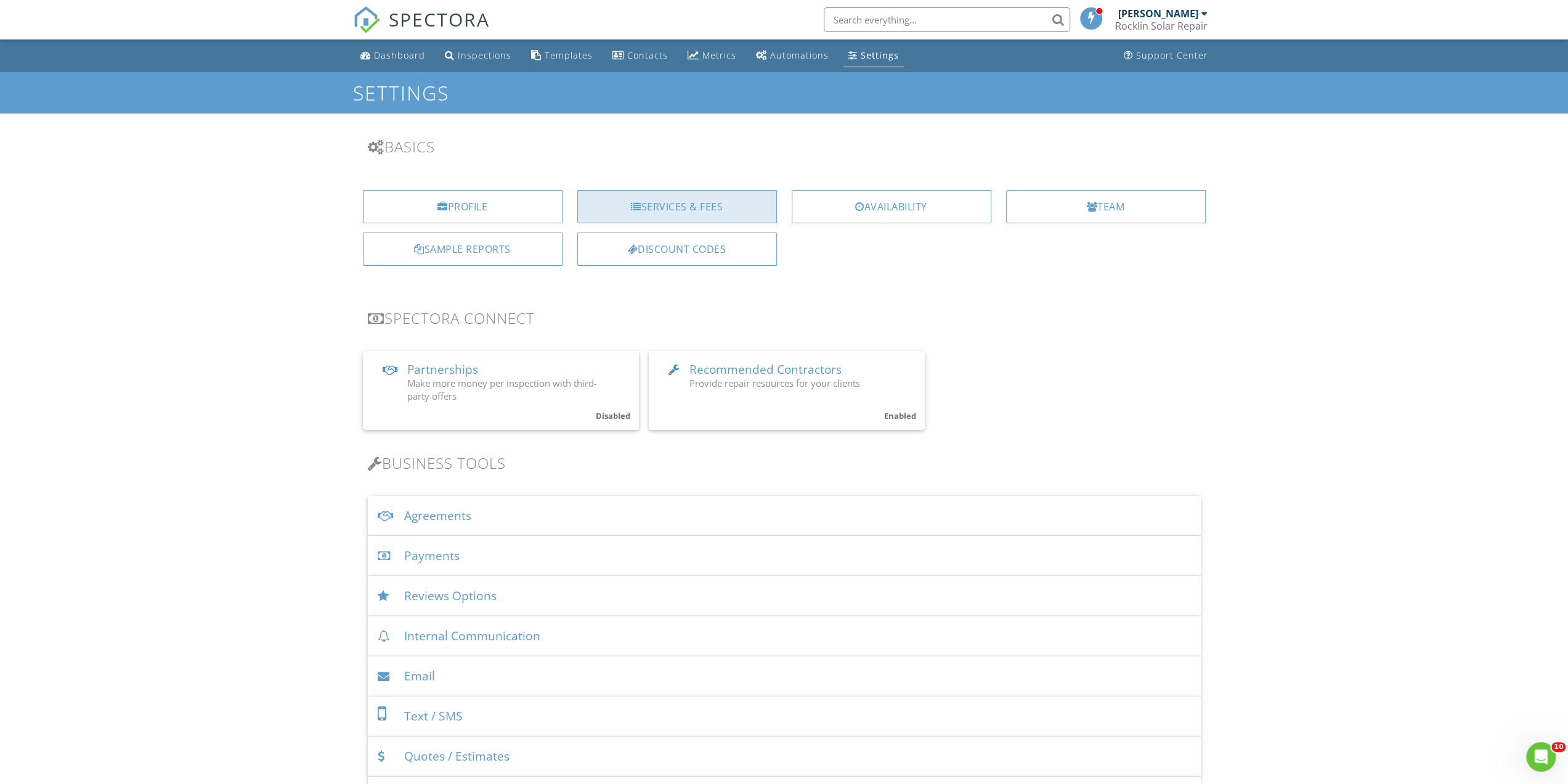
click at [691, 213] on div "Services & Fees" at bounding box center [677, 206] width 200 height 33
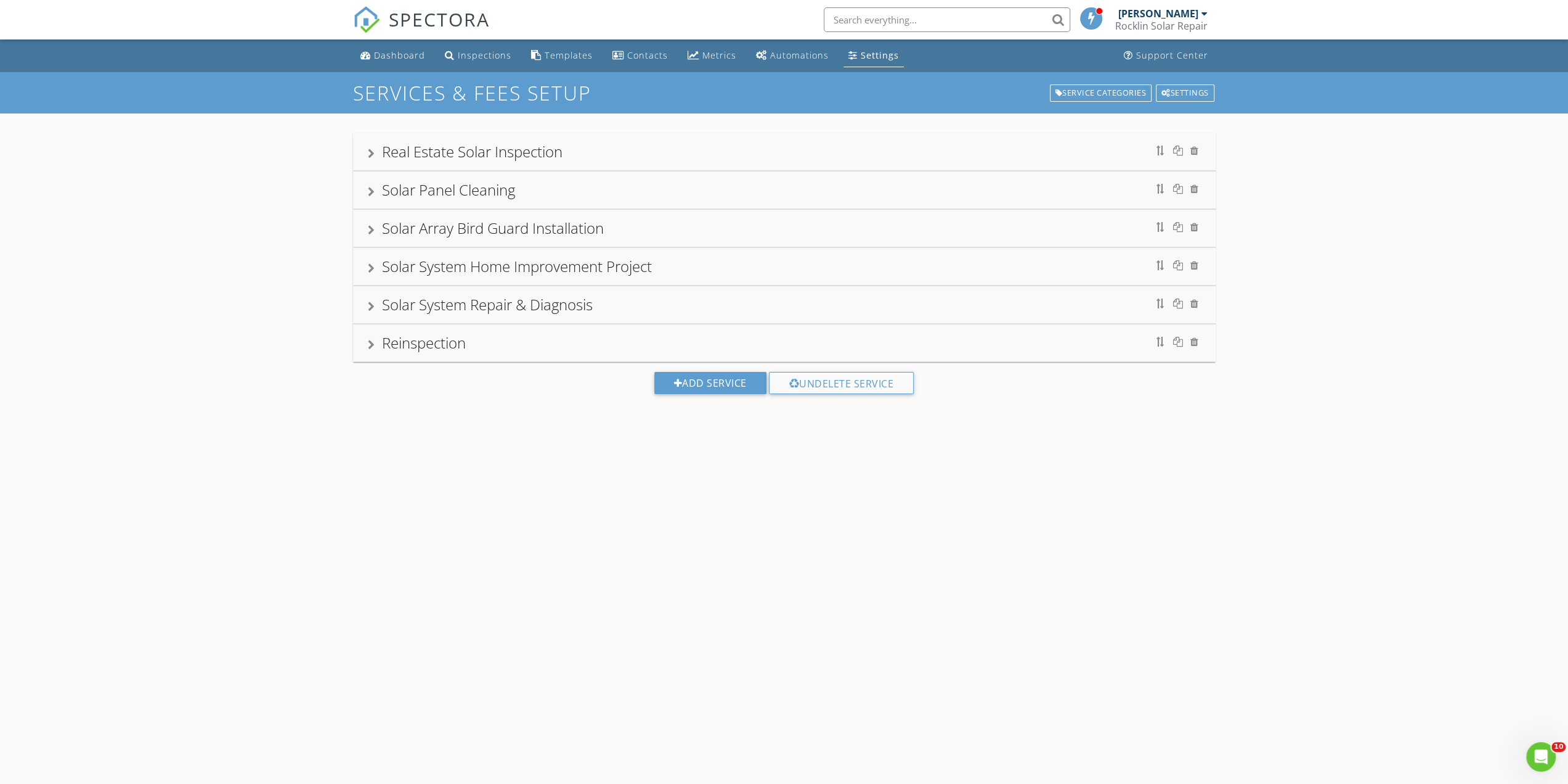
click at [545, 268] on div "Solar System Home Improvement Project" at bounding box center [517, 265] width 270 height 20
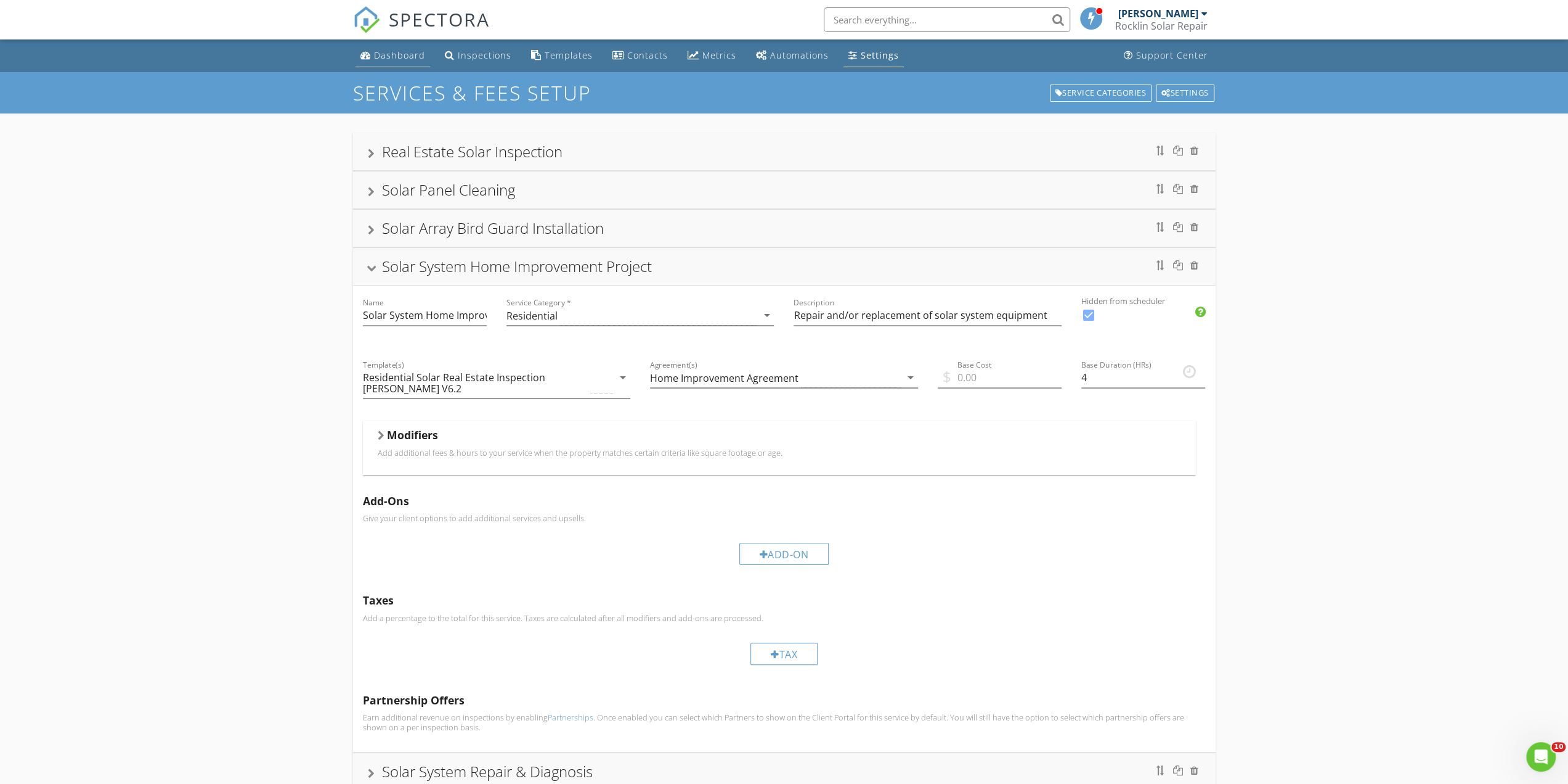
click at [397, 69] on li "Dashboard" at bounding box center [393, 56] width 80 height 33
click at [873, 25] on input "text" at bounding box center [946, 20] width 247 height 24
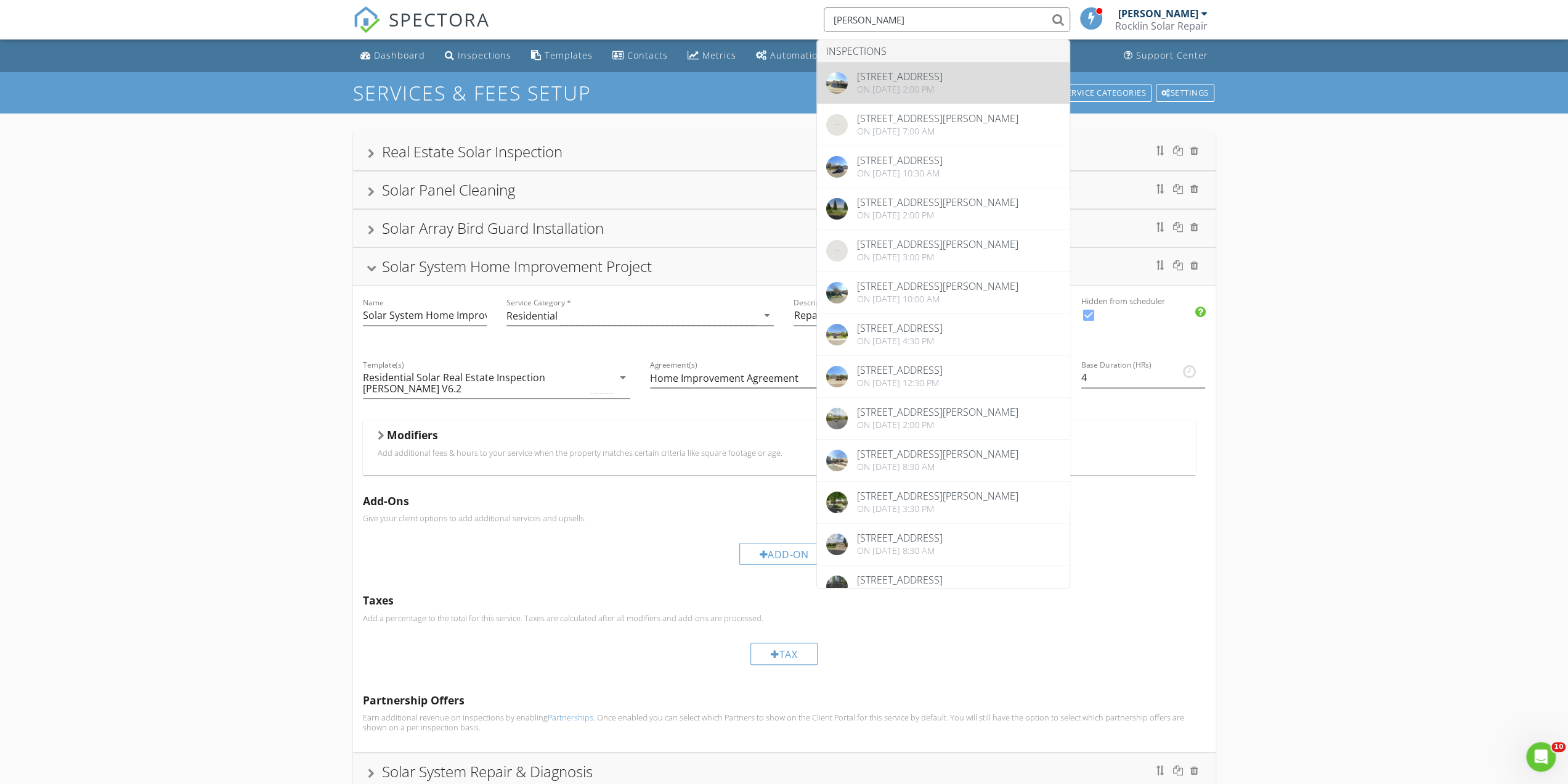
type input "bush"
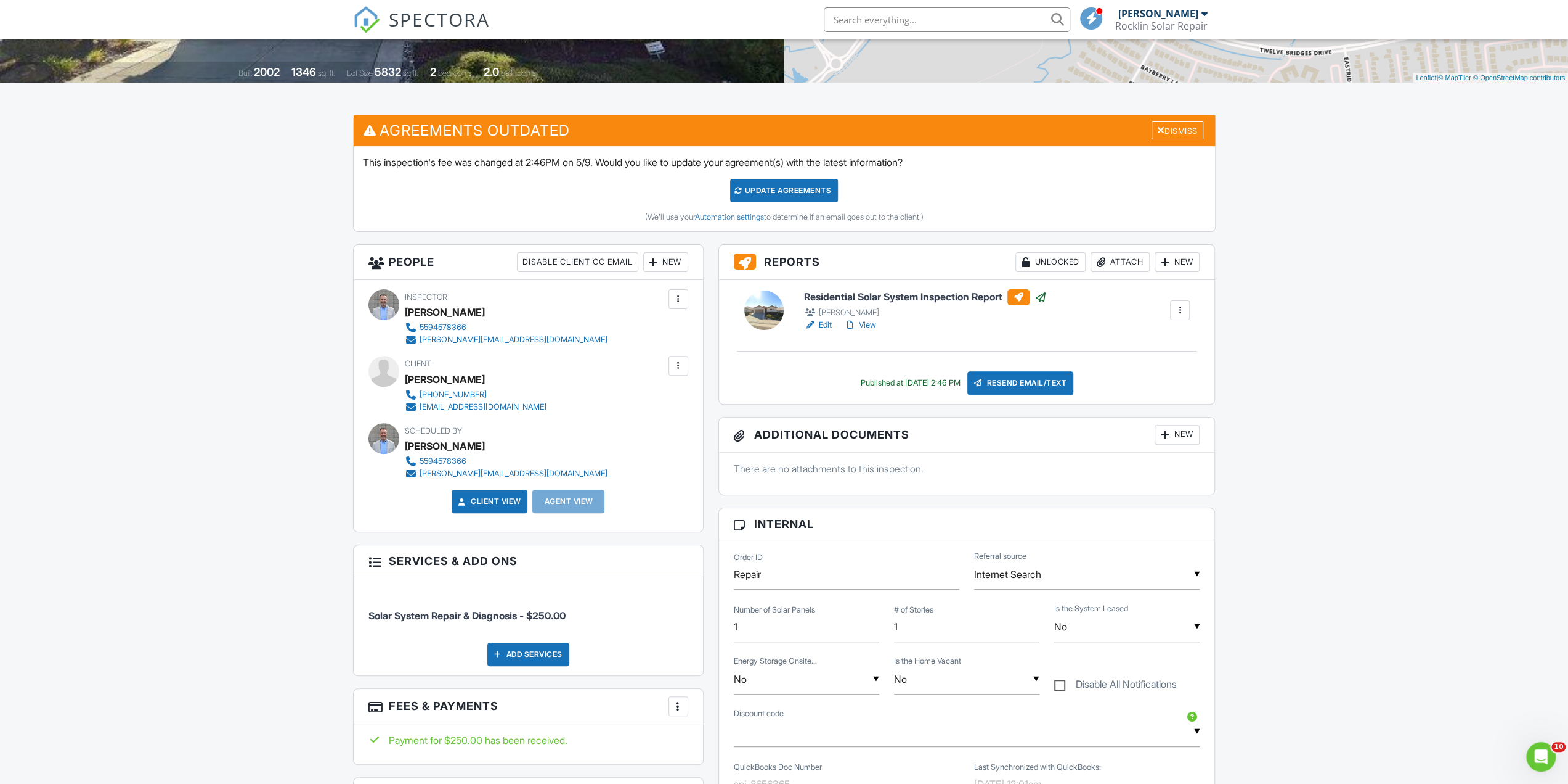
click at [1179, 305] on div at bounding box center [1180, 310] width 12 height 12
click at [1115, 436] on link "View Log" at bounding box center [1135, 436] width 100 height 14
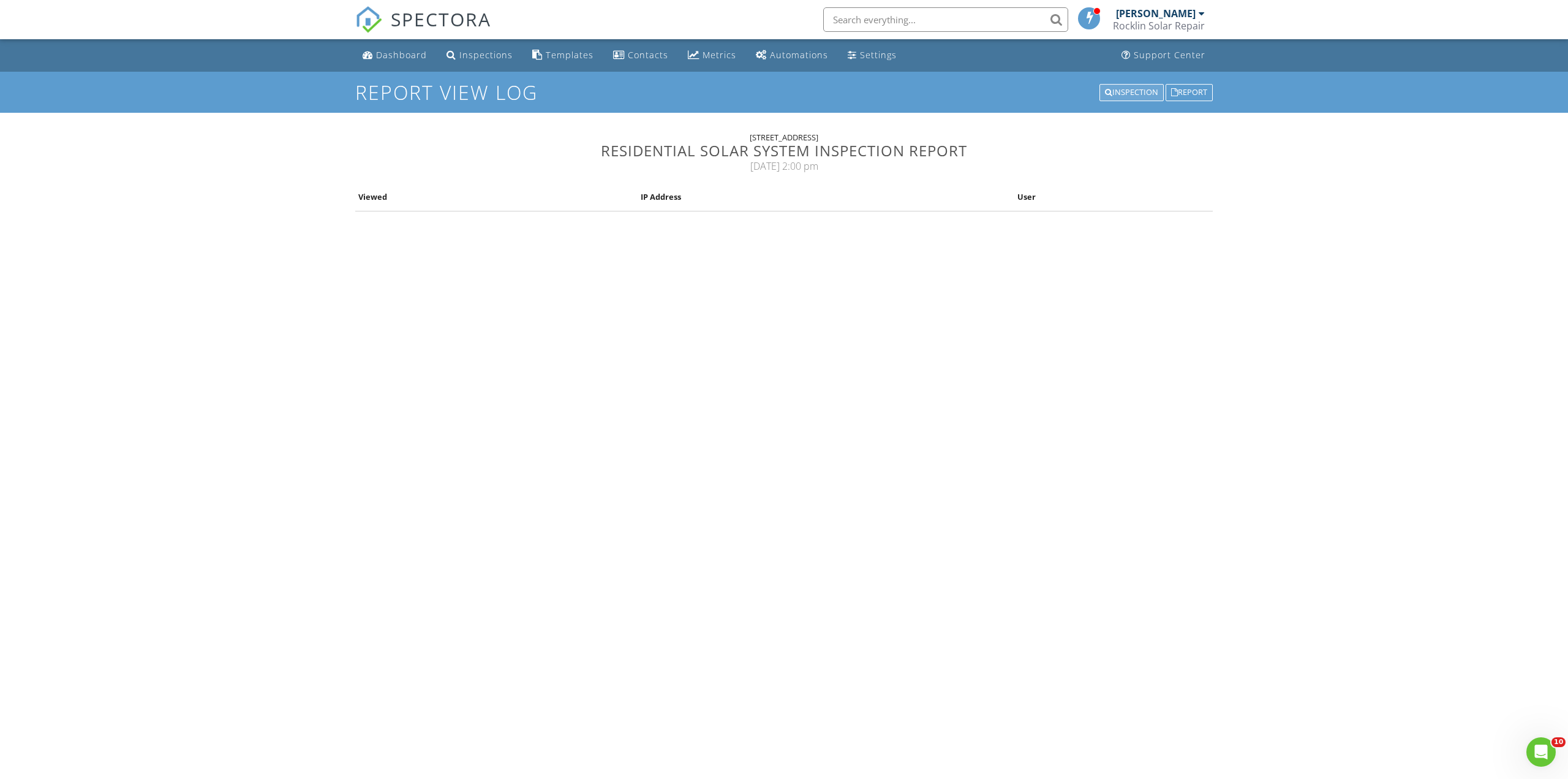
click at [1127, 94] on div "Inspection" at bounding box center [1131, 92] width 65 height 17
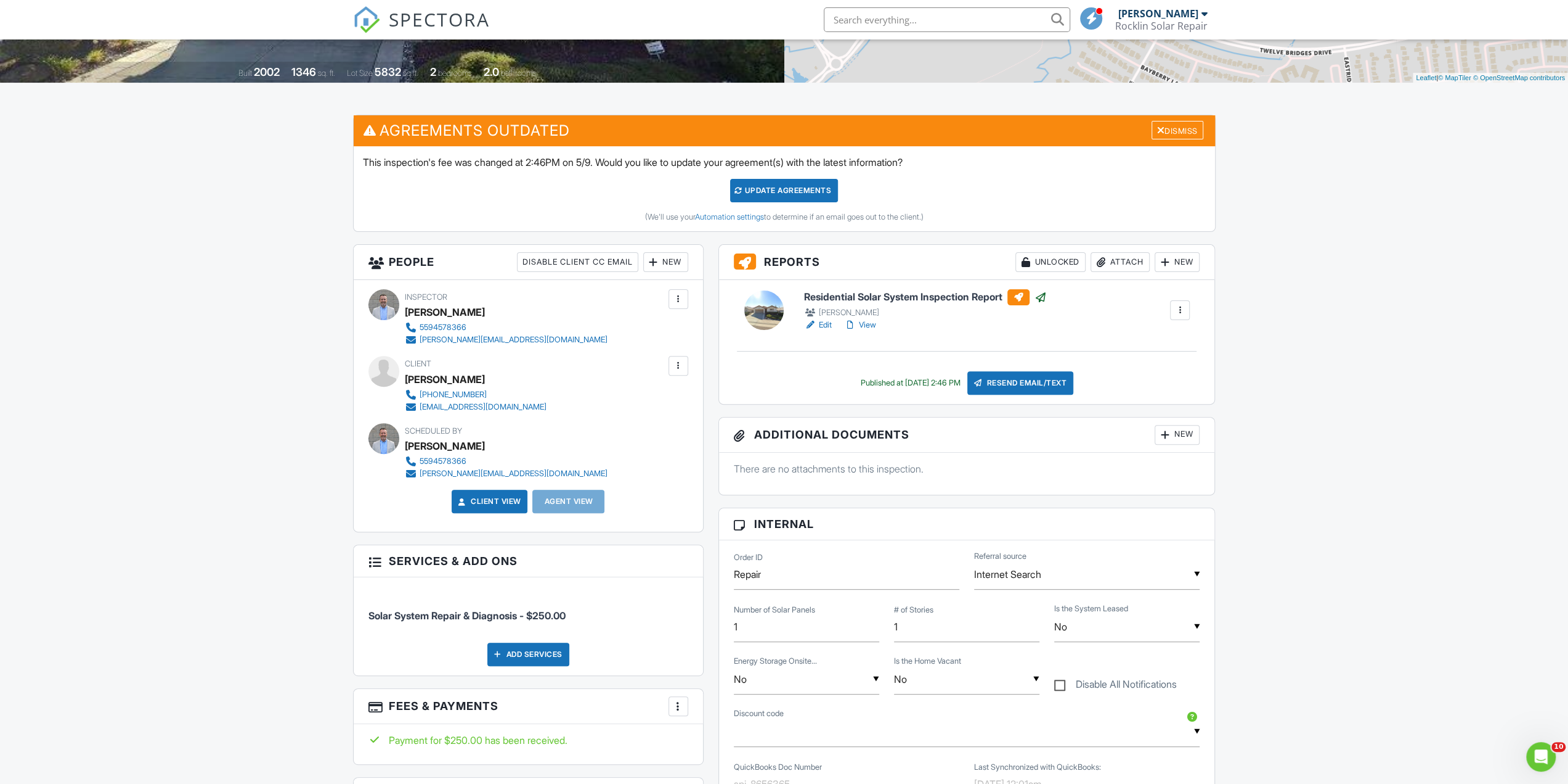
click at [862, 322] on link "View" at bounding box center [860, 325] width 32 height 12
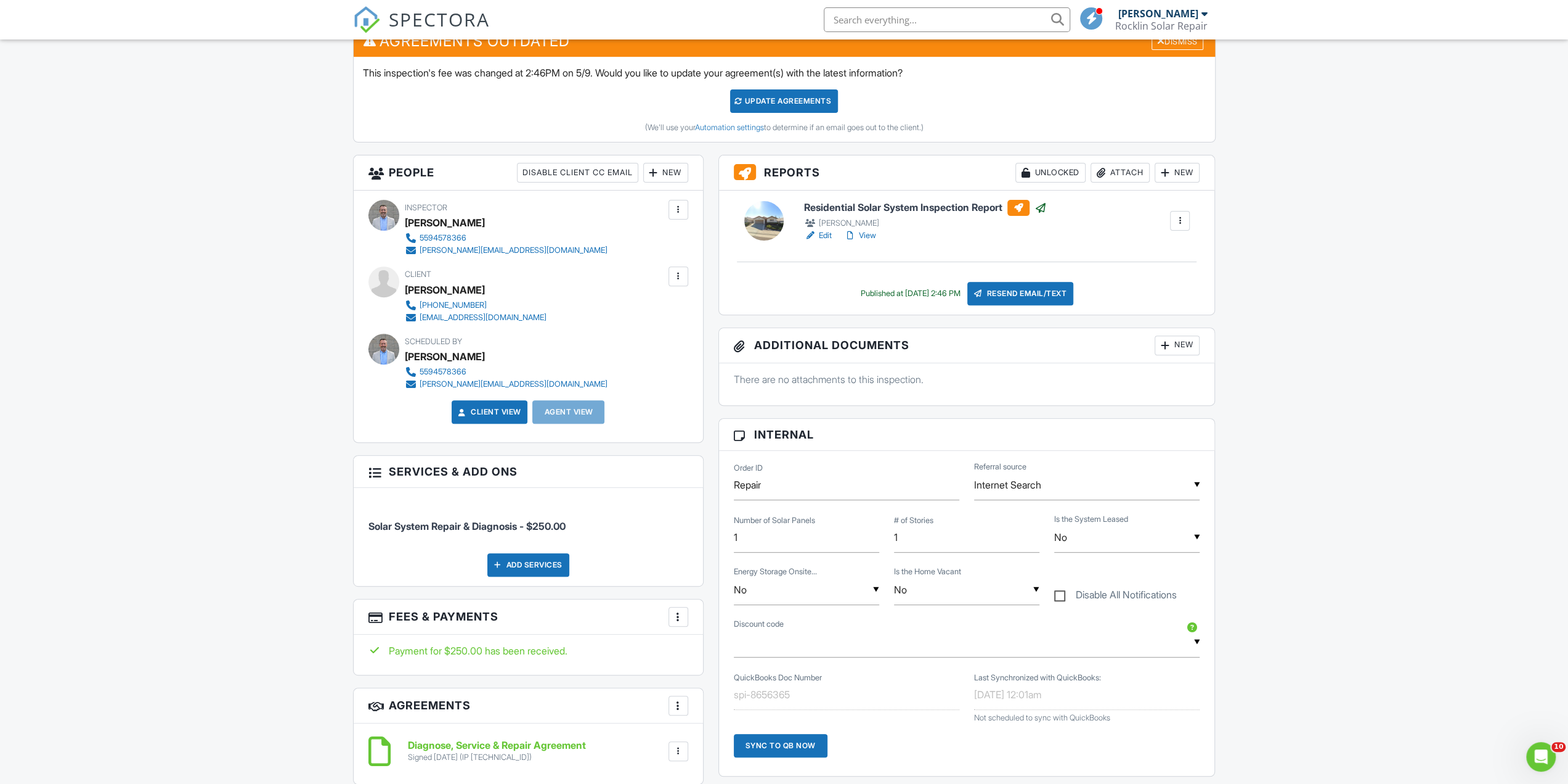
scroll to position [308, 0]
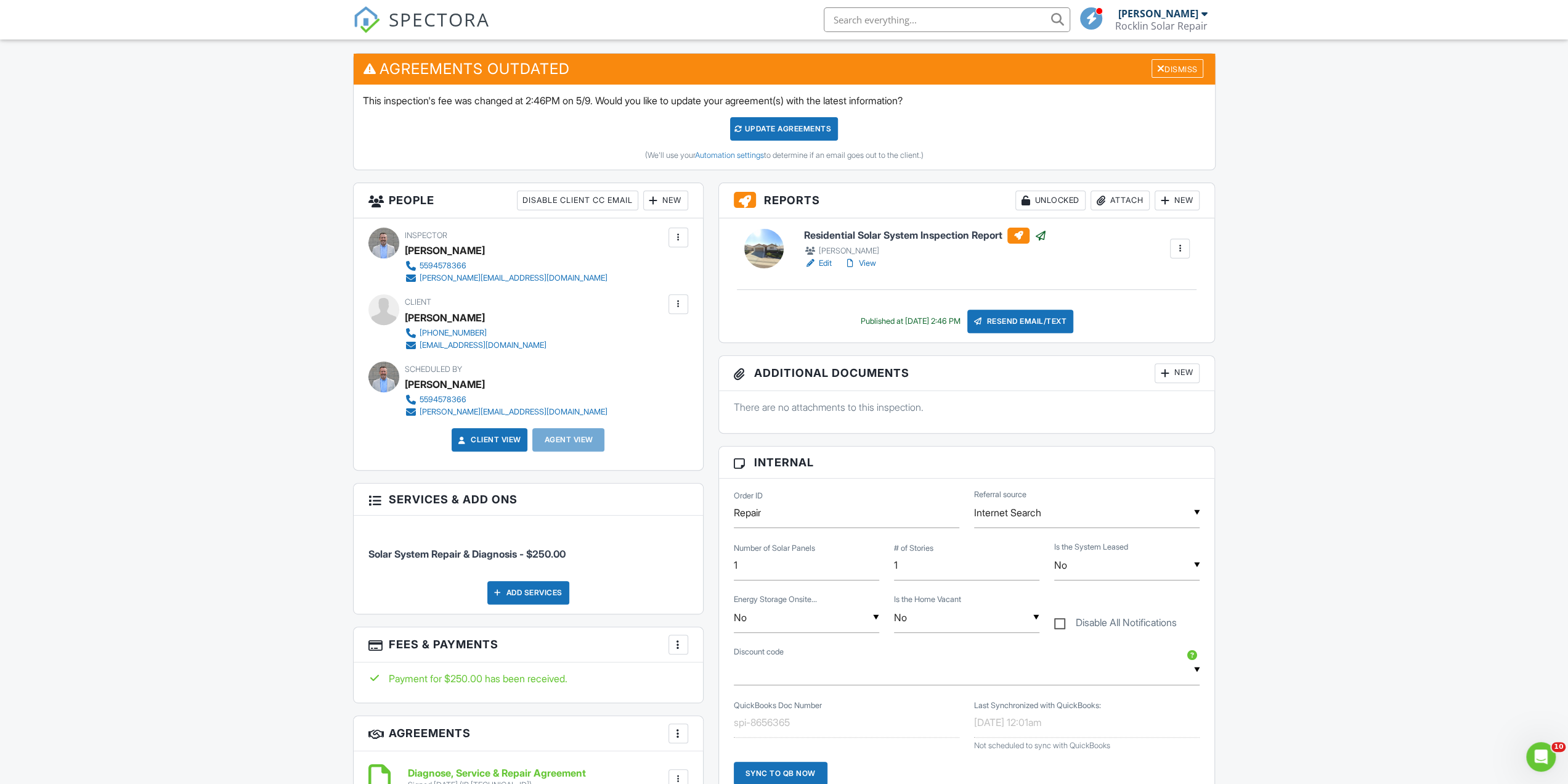
click at [959, 20] on input "text" at bounding box center [946, 20] width 247 height 24
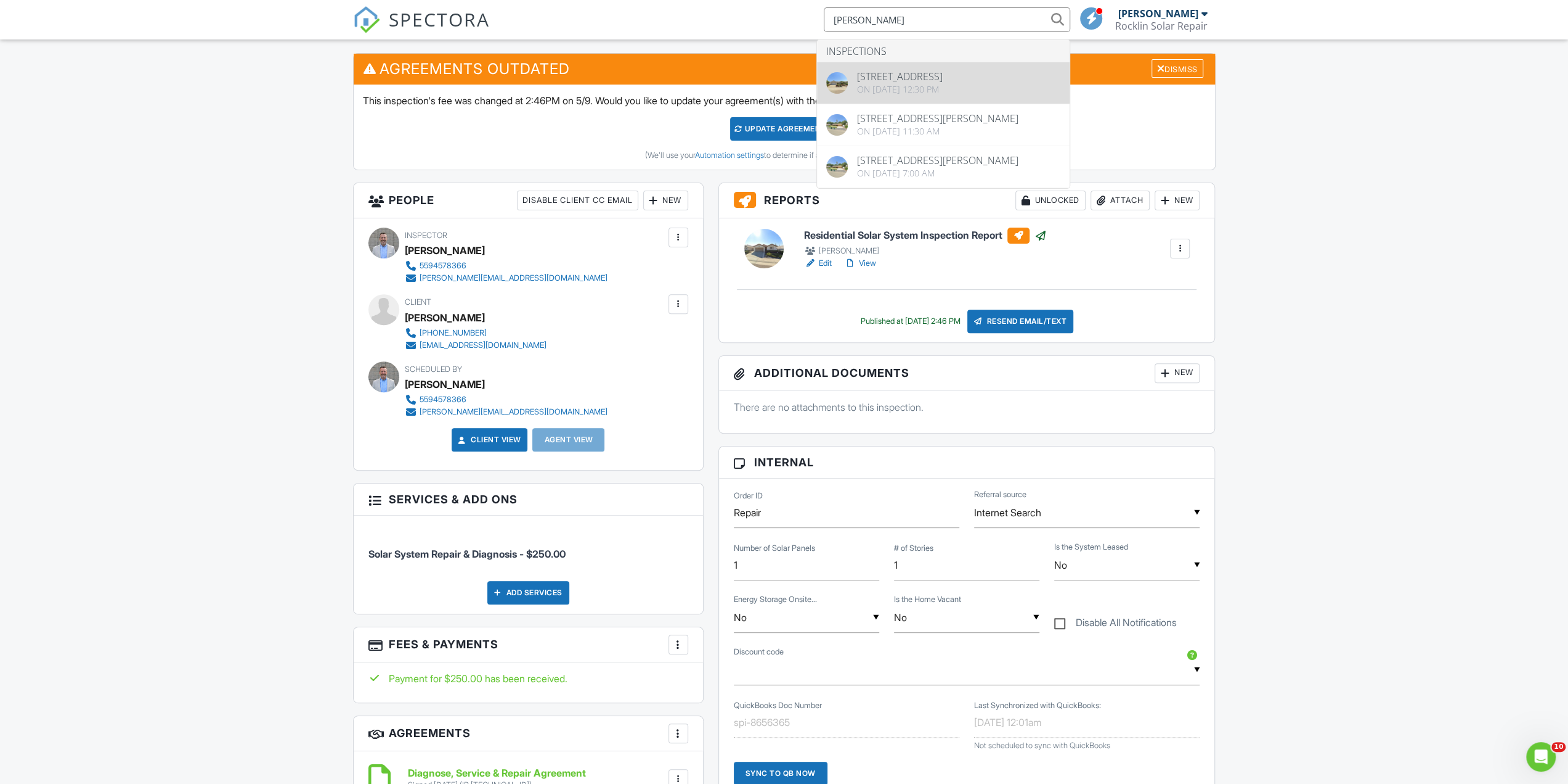
type input "bush"
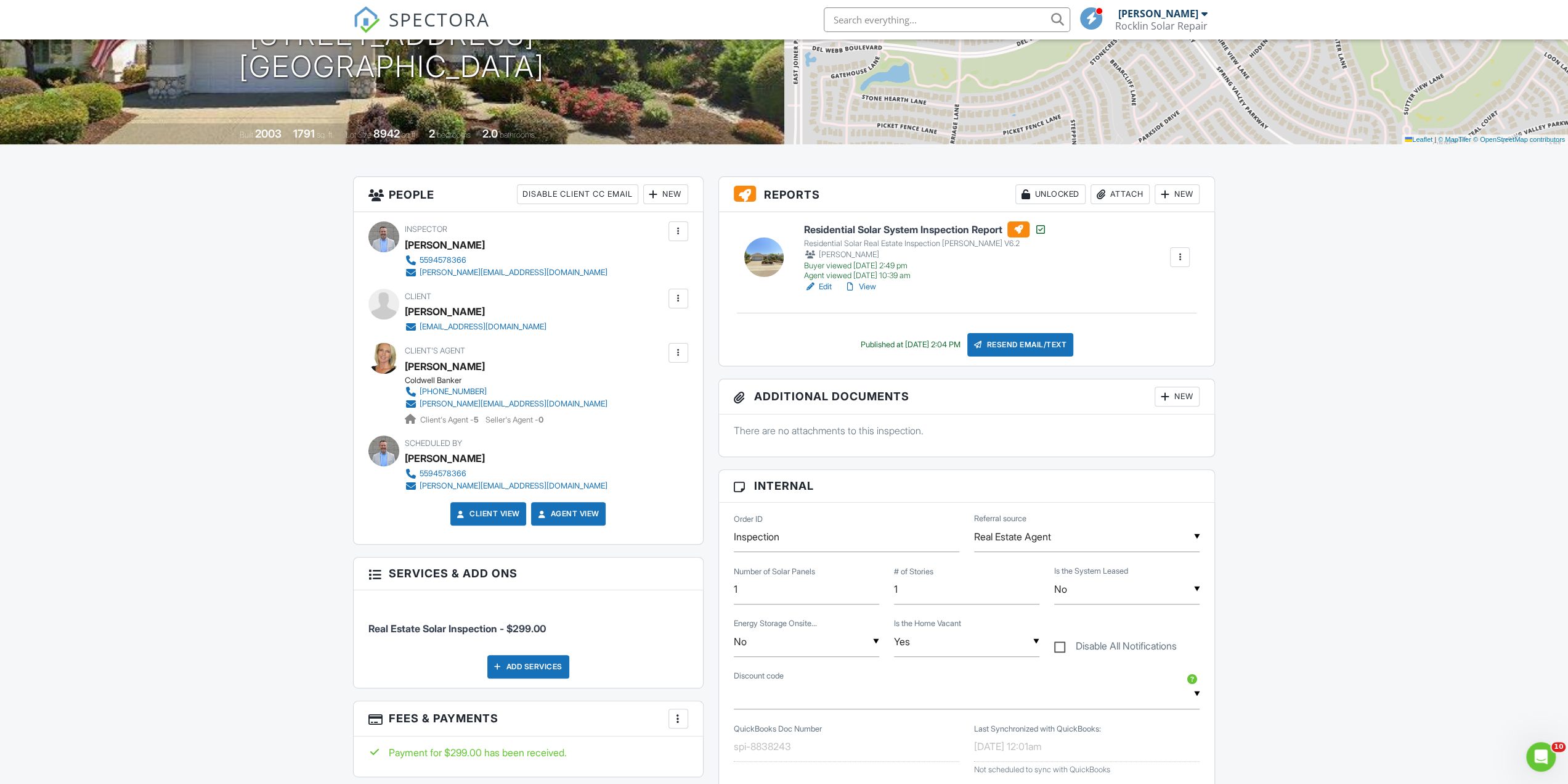
click at [1185, 262] on div at bounding box center [1179, 256] width 20 height 20
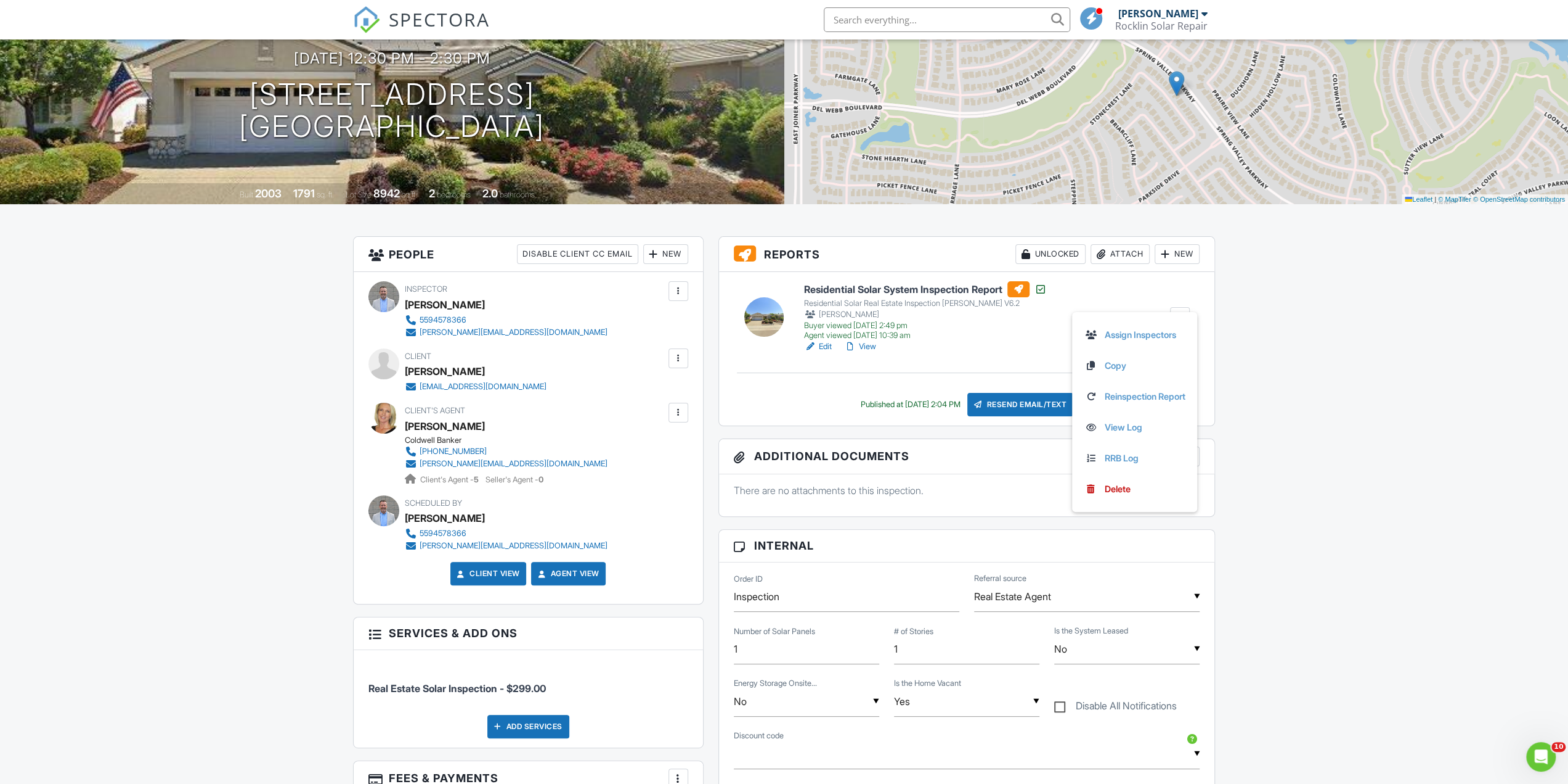
scroll to position [123, 0]
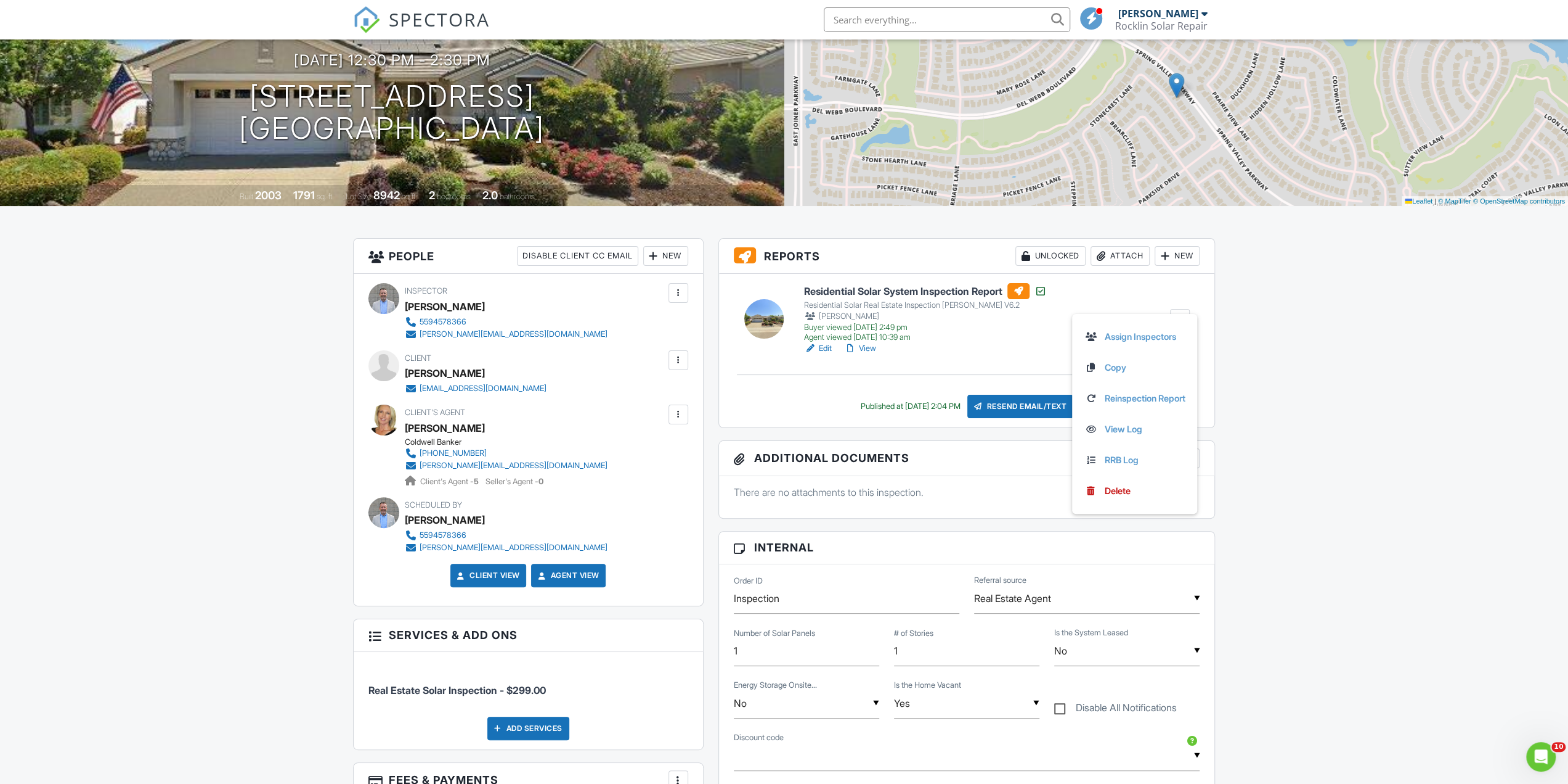
click at [873, 350] on link "View" at bounding box center [860, 348] width 32 height 12
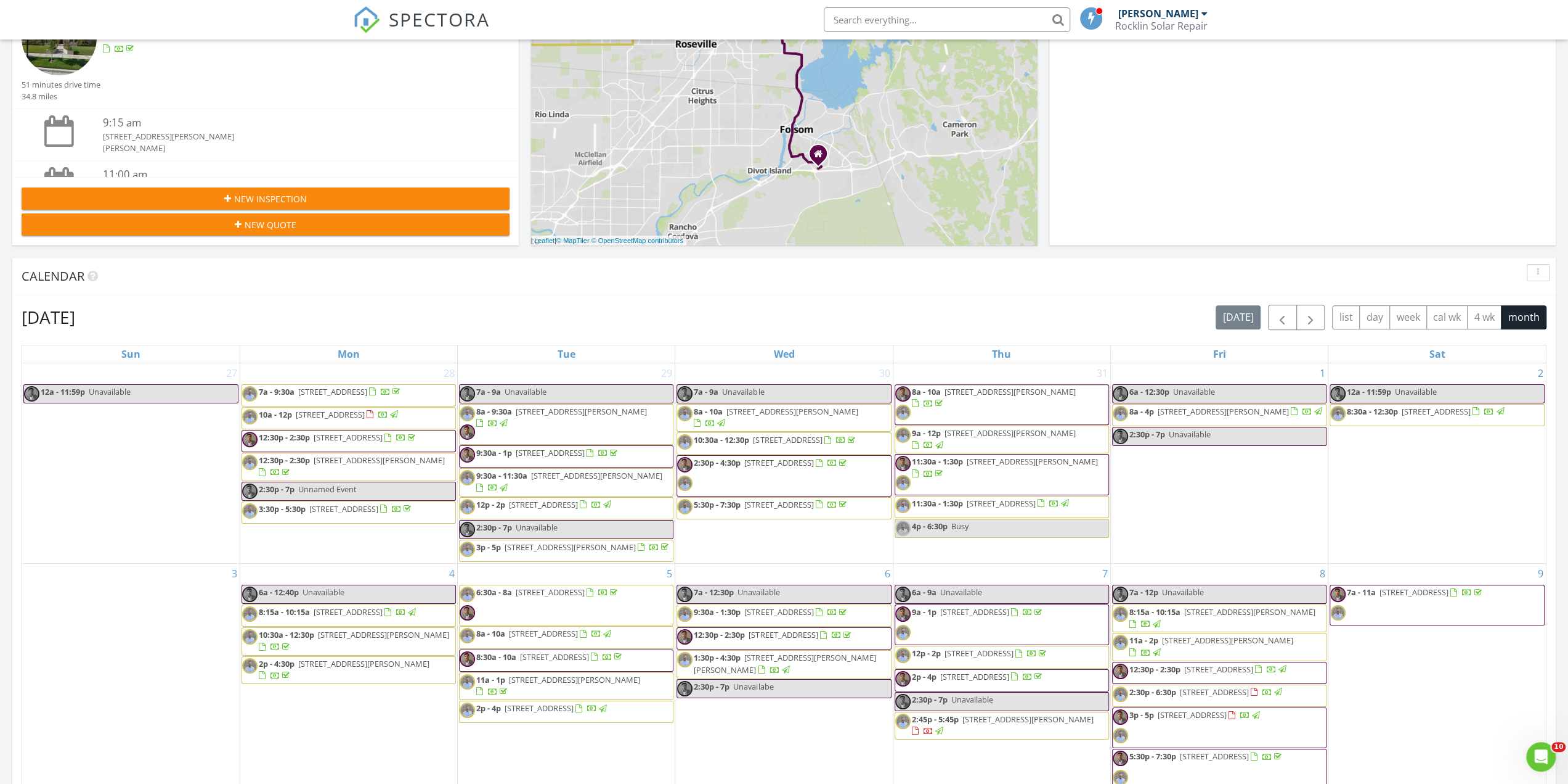
scroll to position [308, 0]
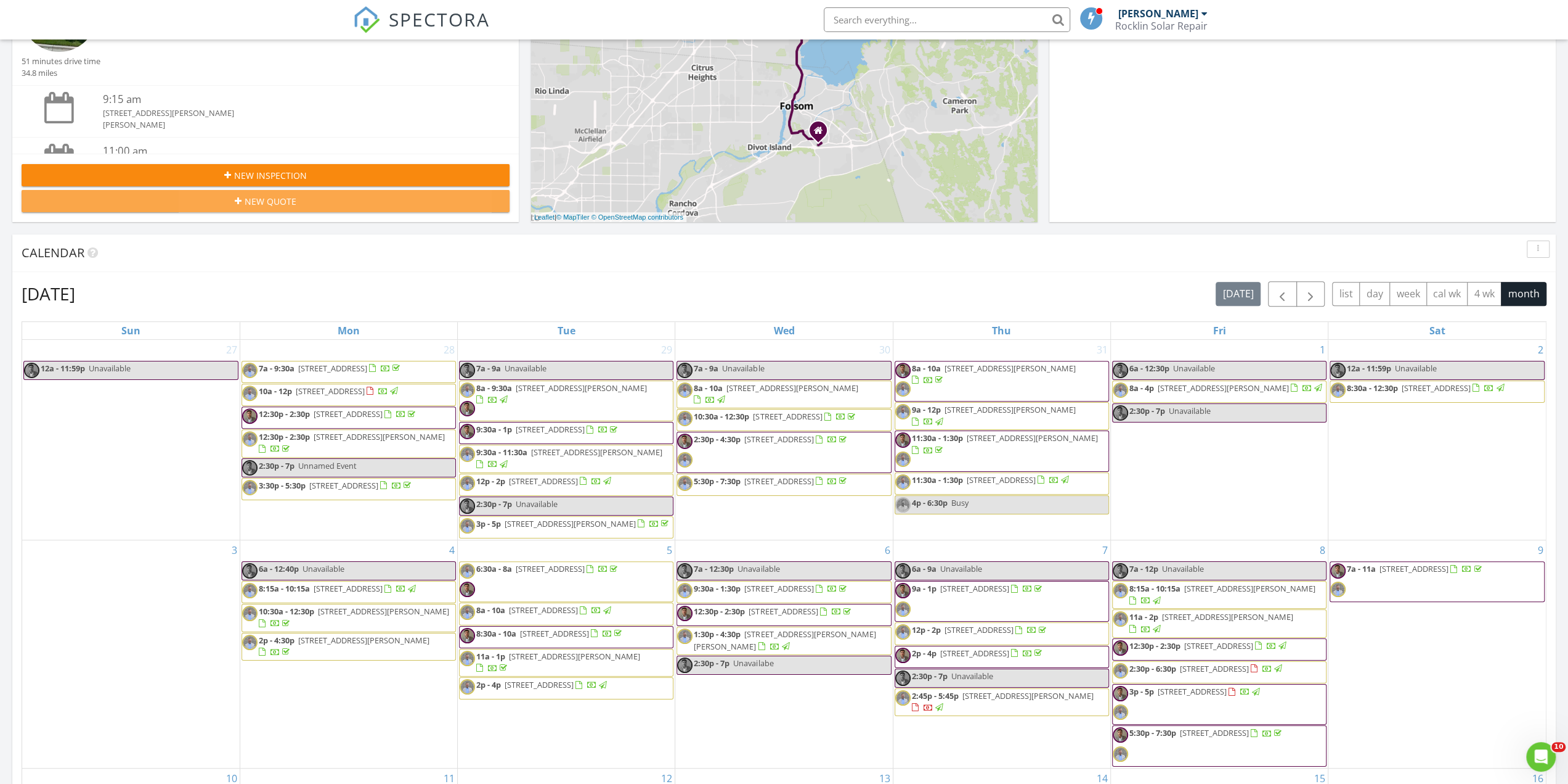
click at [319, 206] on div "New Quote" at bounding box center [265, 201] width 468 height 13
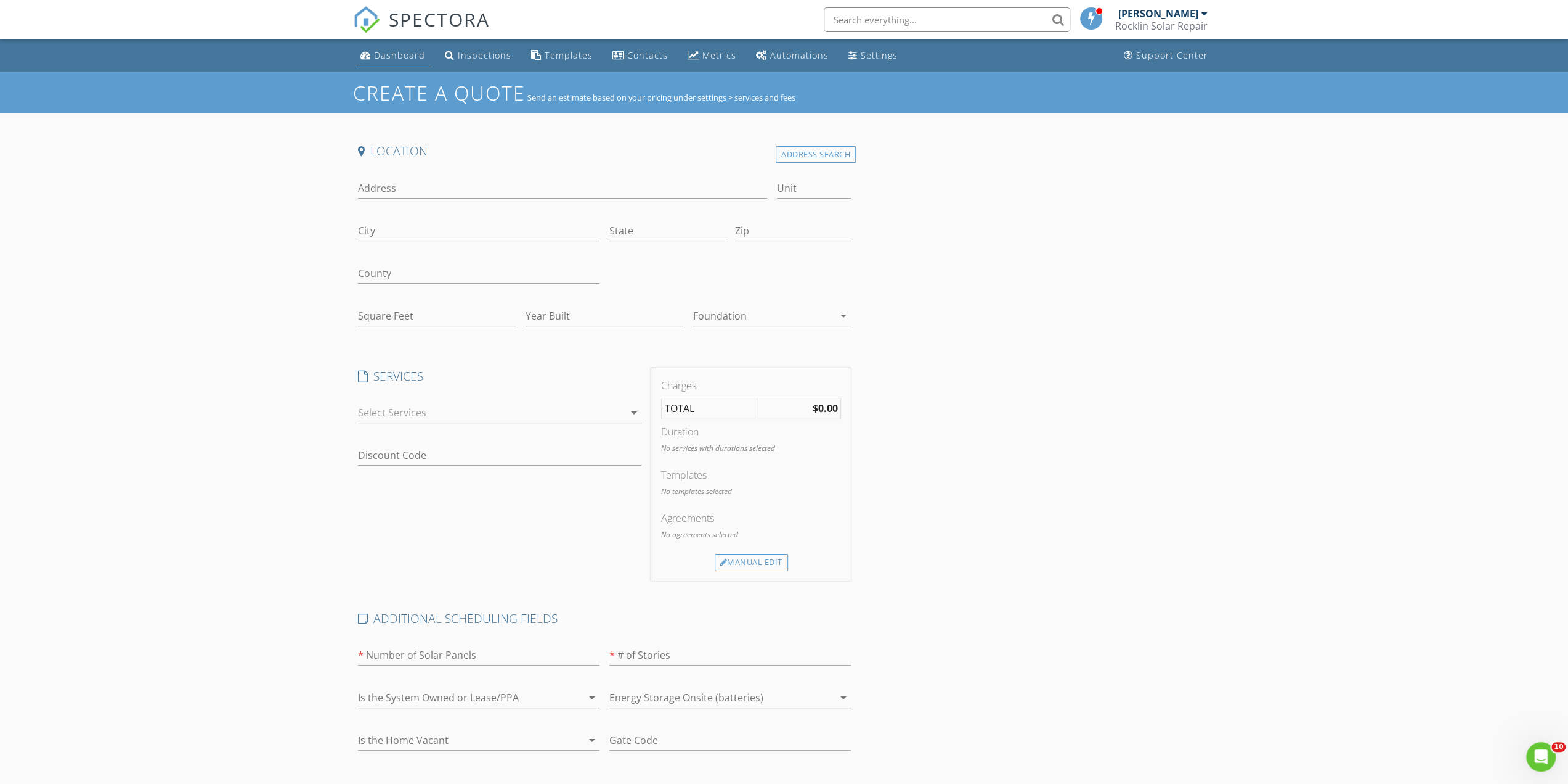
click at [398, 60] on div "Dashboard" at bounding box center [399, 55] width 51 height 12
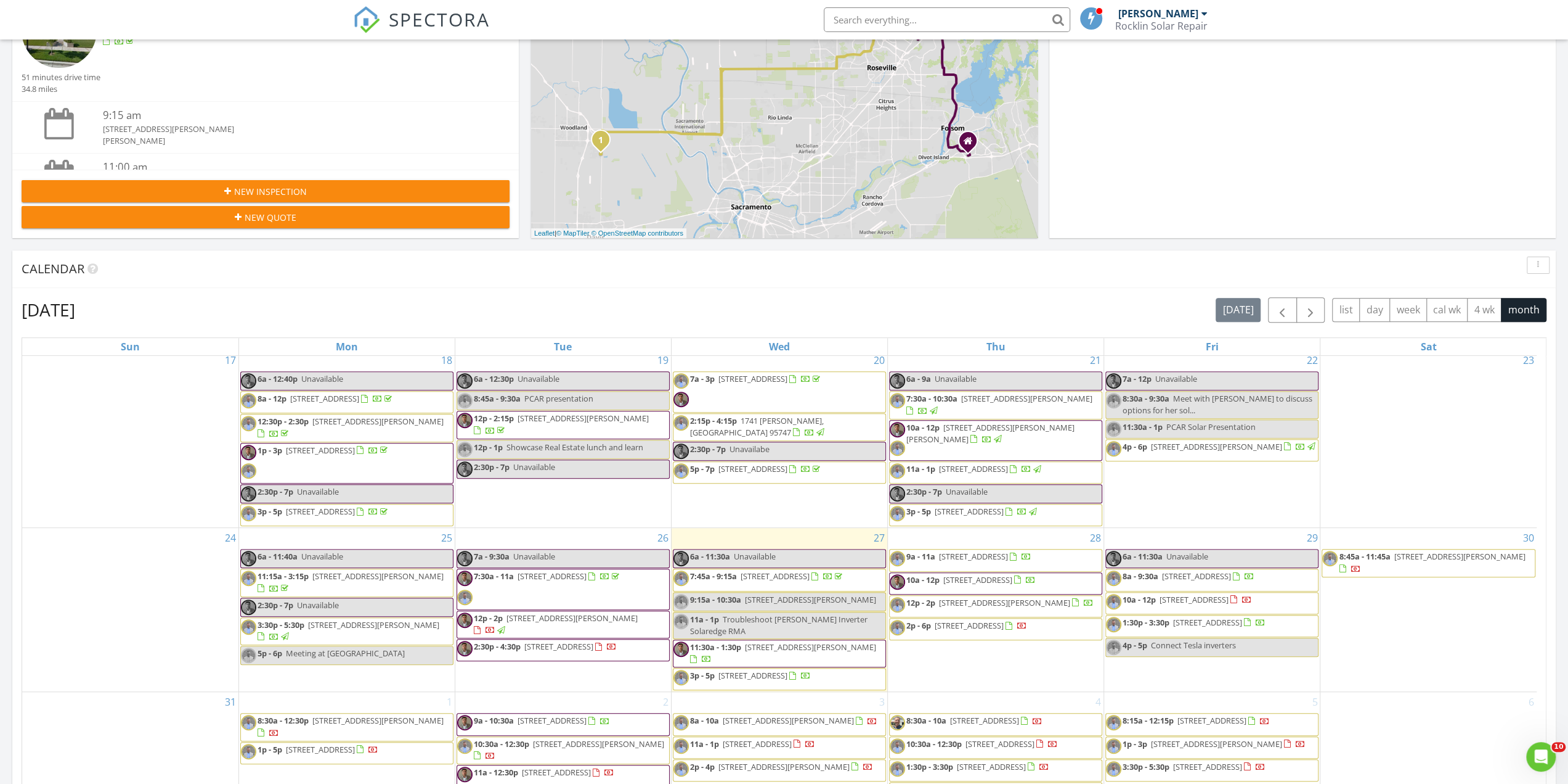
scroll to position [554, 0]
